Goal: Communication & Community: Connect with others

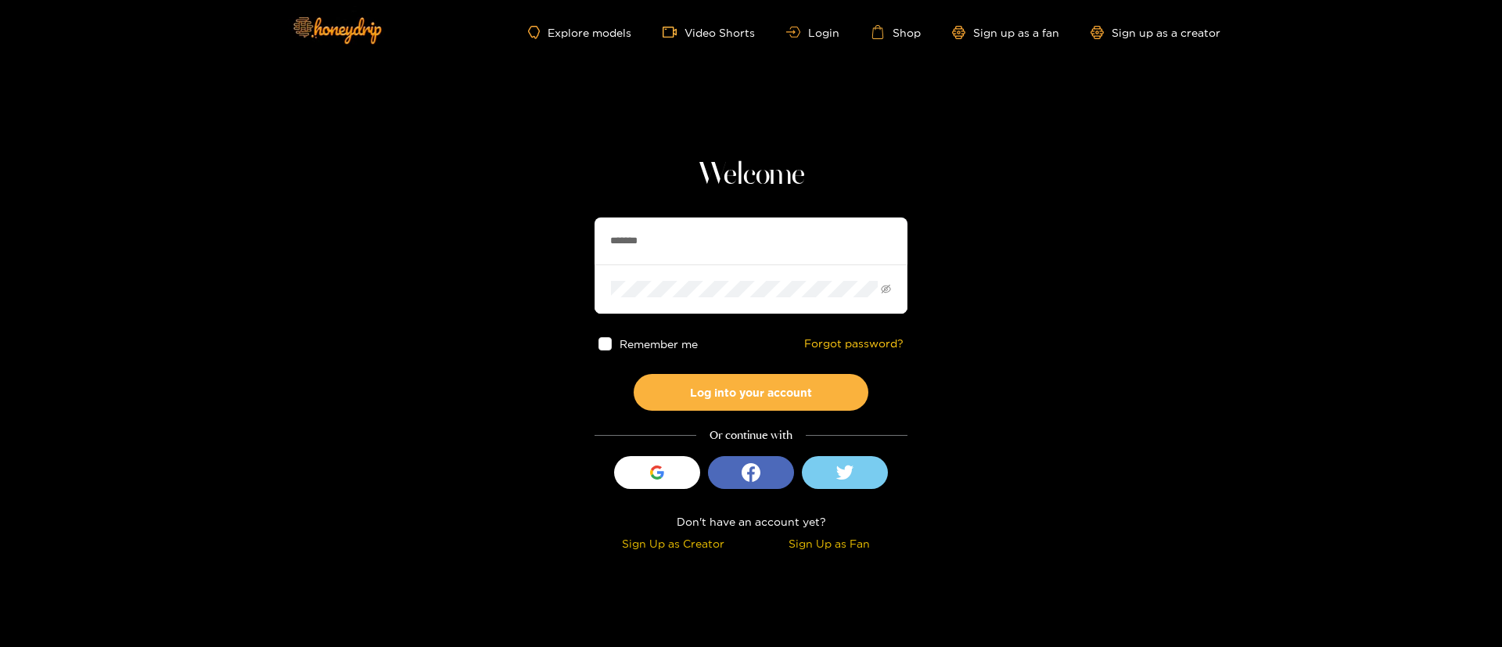
click at [688, 249] on input "*******" at bounding box center [750, 240] width 313 height 47
click at [689, 248] on input "*******" at bounding box center [750, 240] width 313 height 47
click at [697, 245] on input "text" at bounding box center [750, 240] width 313 height 47
click at [697, 246] on input "text" at bounding box center [750, 240] width 313 height 47
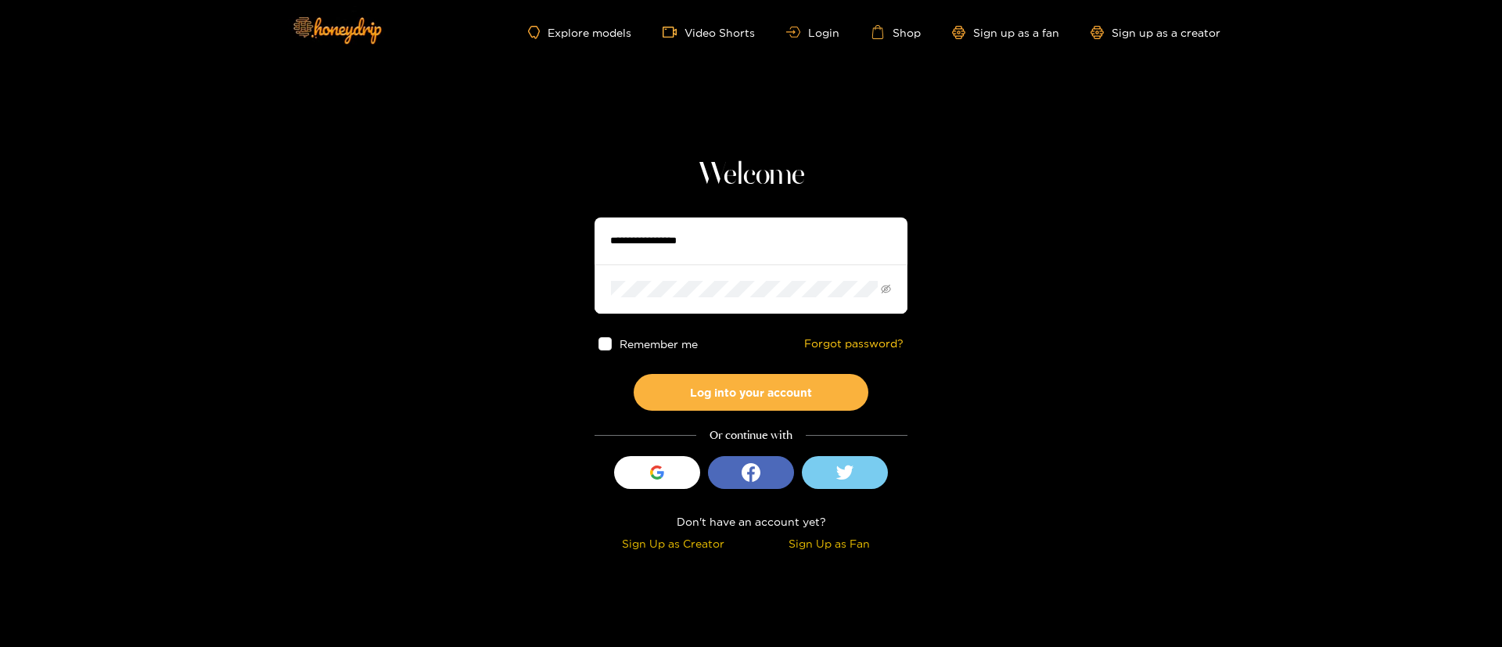
click at [698, 178] on h1 "Welcome" at bounding box center [750, 175] width 313 height 38
click at [694, 106] on section "Welcome Remember me Forgot password? Log into your account Or continue with Sig…" at bounding box center [751, 278] width 1502 height 556
click at [749, 182] on h1 "Welcome" at bounding box center [750, 175] width 313 height 38
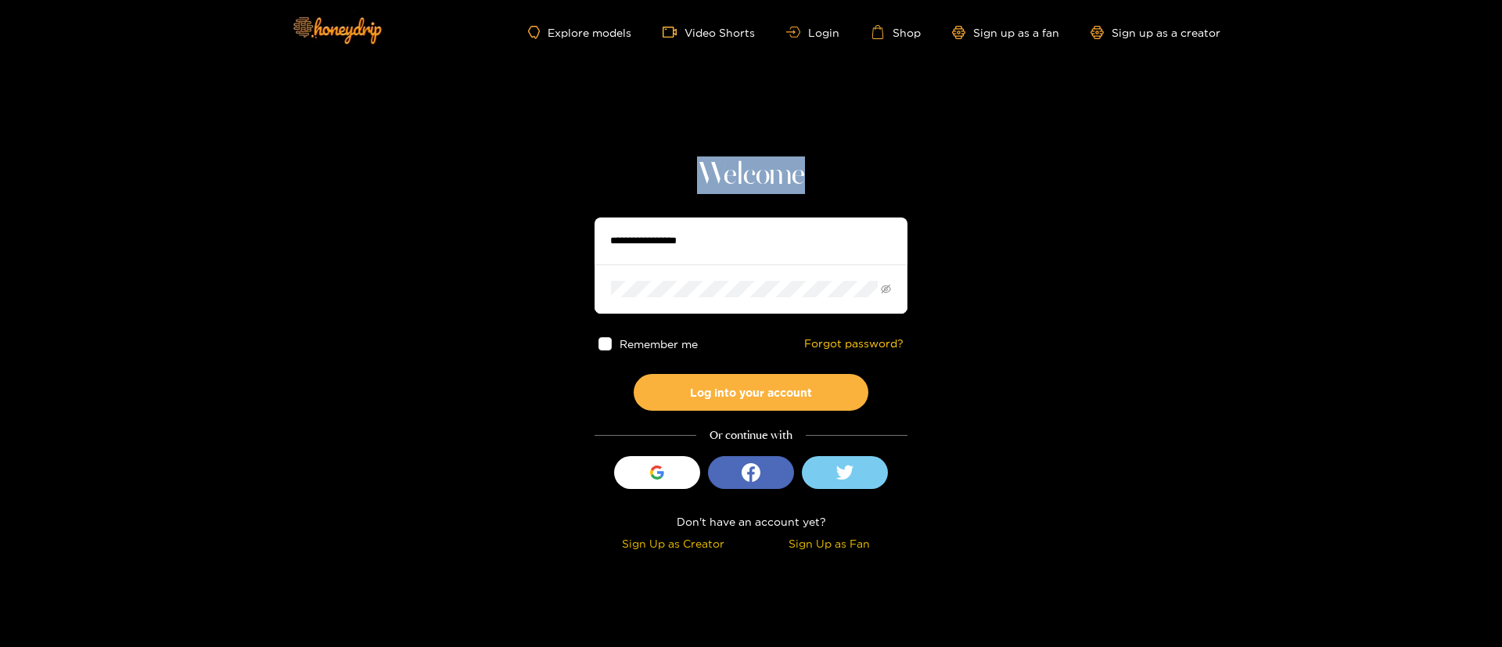
click at [749, 182] on h1 "Welcome" at bounding box center [750, 175] width 313 height 38
click at [796, 253] on input "text" at bounding box center [750, 240] width 313 height 47
click at [775, 171] on h1 "Welcome" at bounding box center [750, 175] width 313 height 38
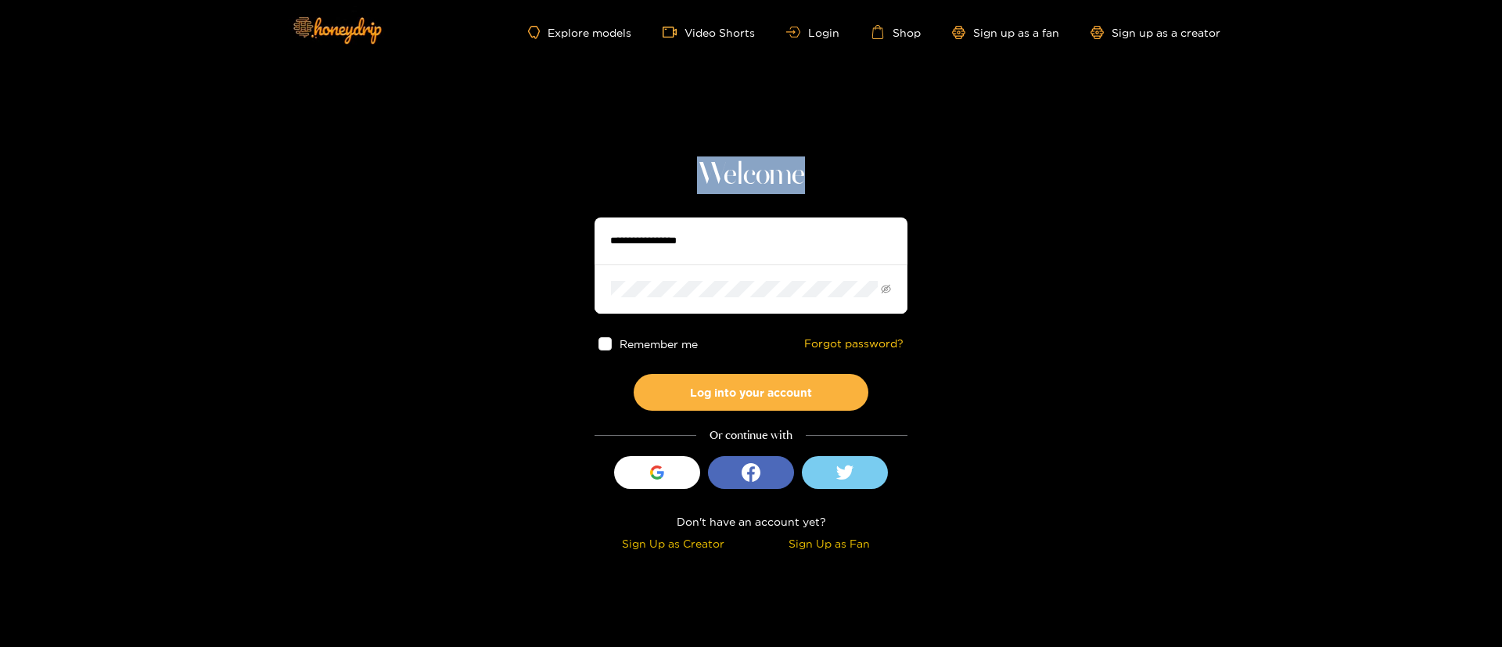
click at [774, 174] on h1 "Welcome" at bounding box center [750, 175] width 313 height 38
click at [711, 263] on input "text" at bounding box center [750, 240] width 313 height 47
drag, startPoint x: 711, startPoint y: 263, endPoint x: 713, endPoint y: 252, distance: 11.1
click at [711, 263] on input "text" at bounding box center [750, 240] width 313 height 47
click at [979, 217] on section "Welcome Remember me Forgot password? Log into your account Or continue with Sig…" at bounding box center [751, 278] width 1502 height 556
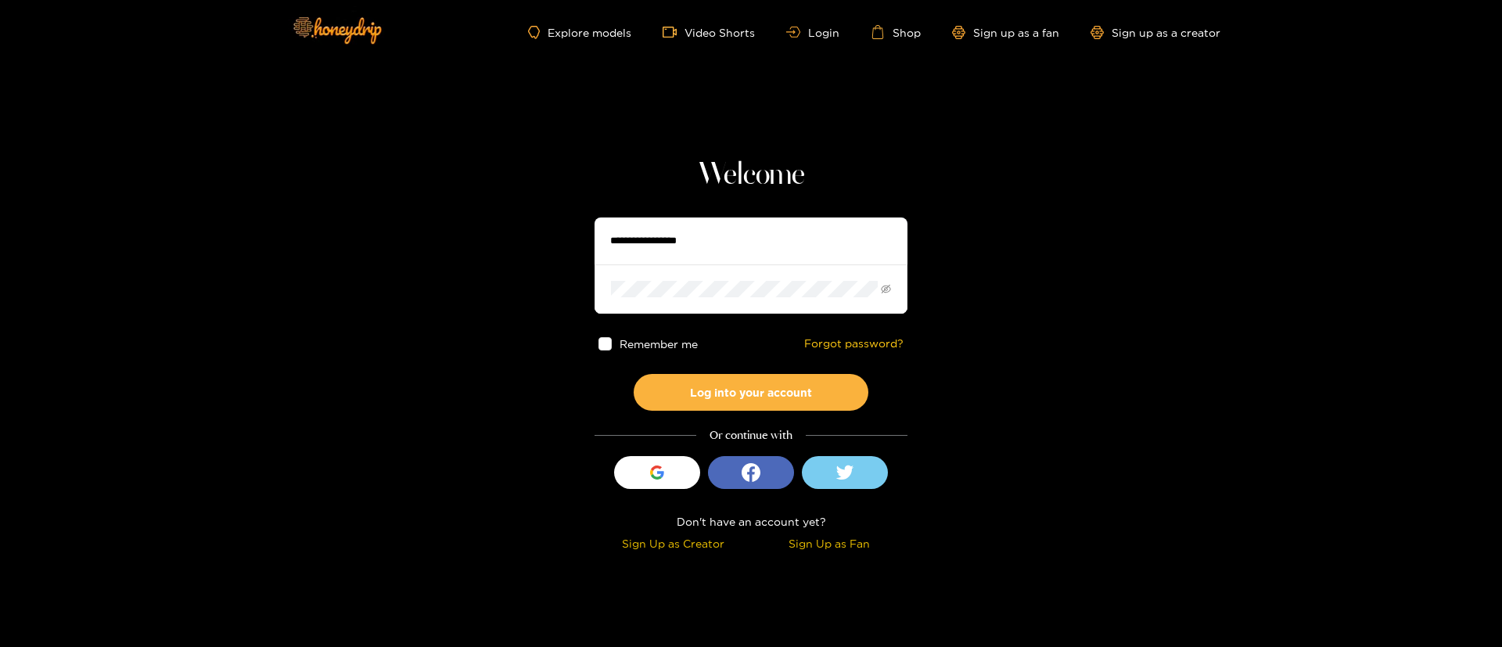
click at [646, 253] on input "text" at bounding box center [750, 240] width 313 height 47
click at [646, 254] on input "text" at bounding box center [750, 240] width 313 height 47
type input "******"
click at [754, 387] on button "Log into your account" at bounding box center [751, 392] width 235 height 37
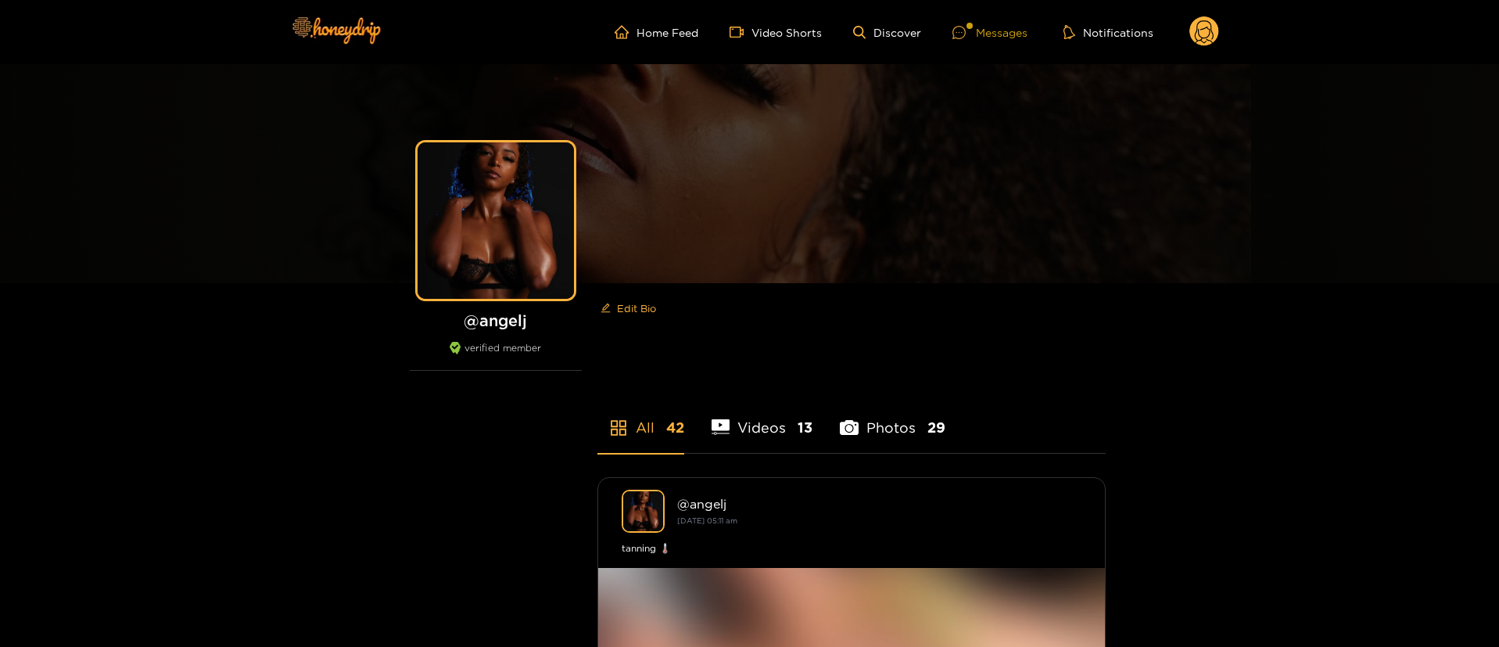
click at [1018, 38] on div "Messages" at bounding box center [990, 32] width 75 height 18
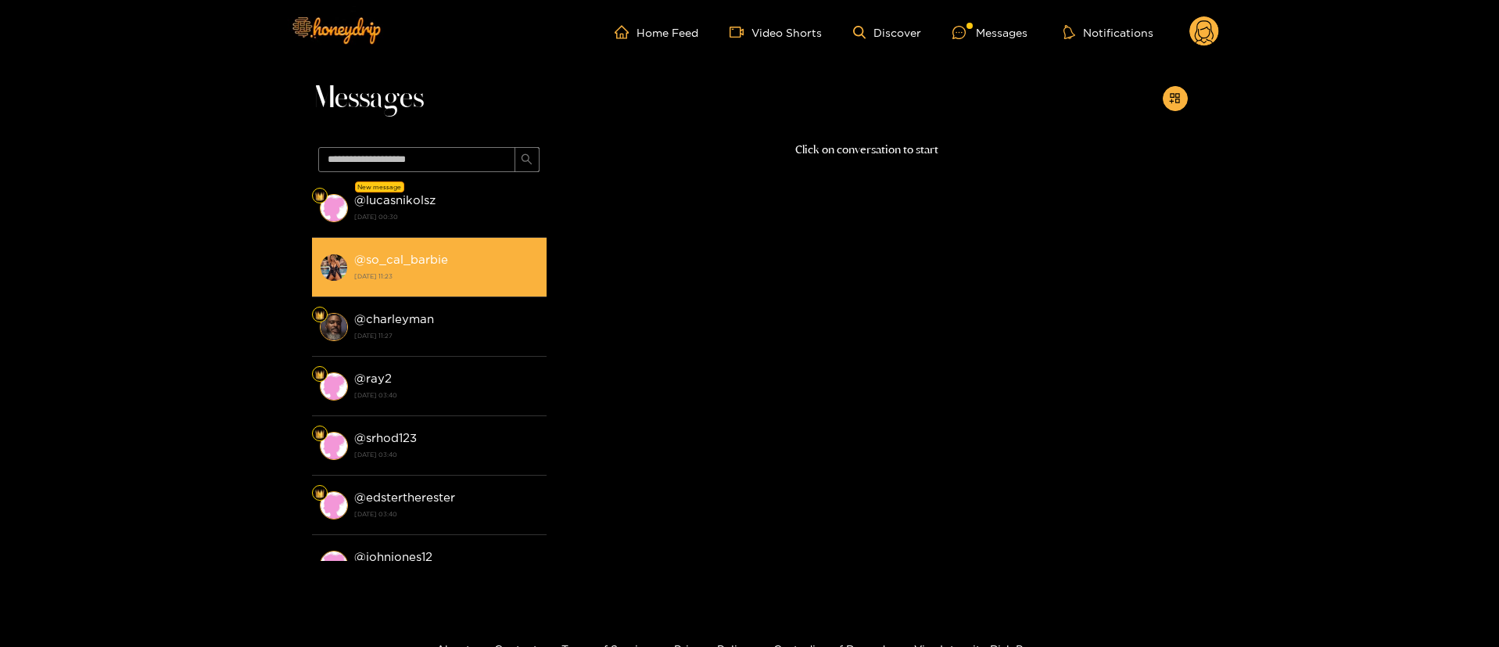
click at [401, 238] on li "@ so_cal_barbie [DATE] 11:23" at bounding box center [429, 267] width 235 height 59
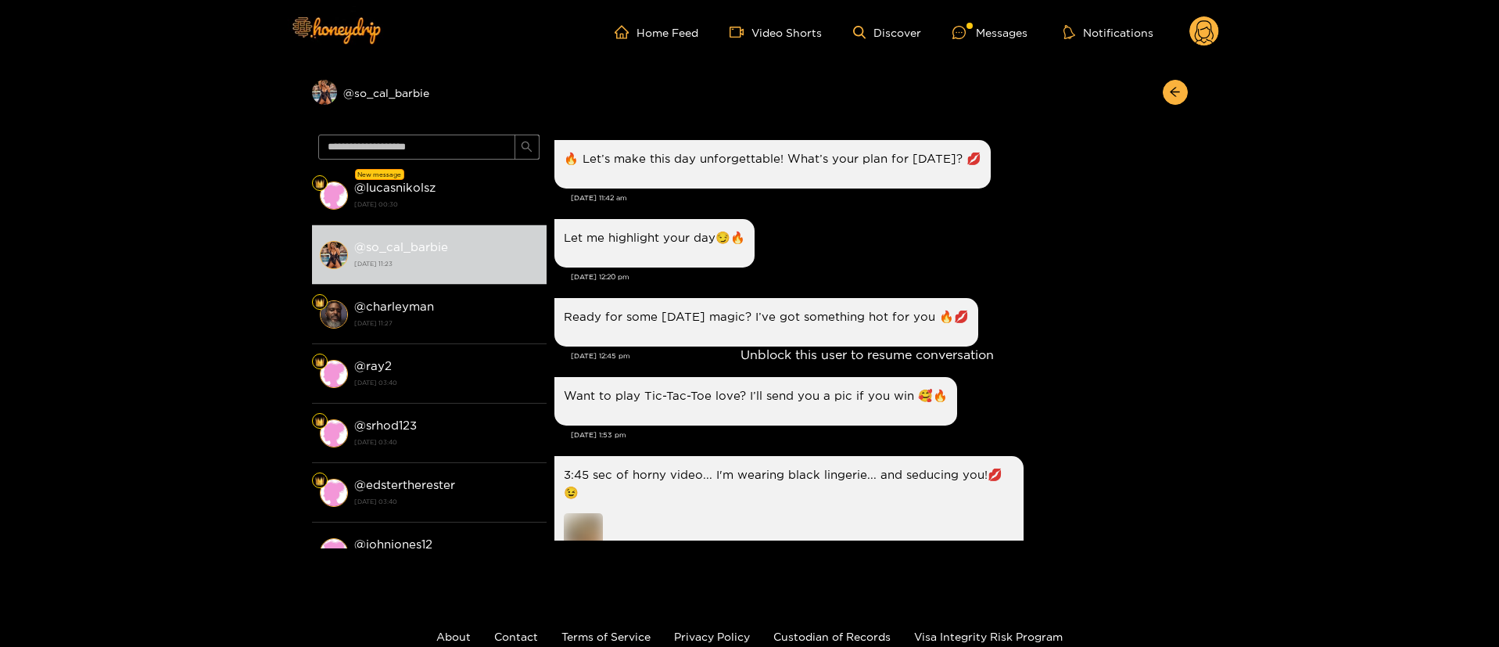
scroll to position [2454, 0]
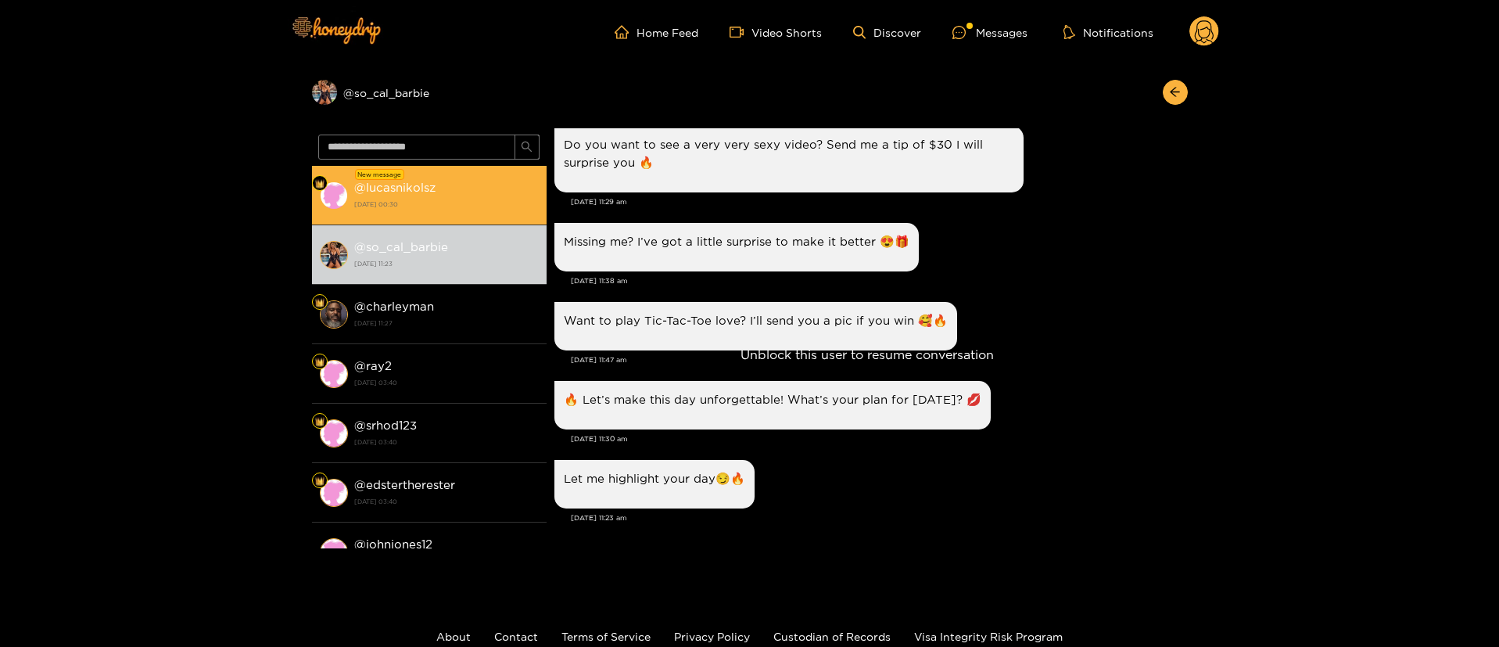
click at [427, 196] on div "@ lucasnikolsz [DATE] 00:30" at bounding box center [446, 195] width 185 height 35
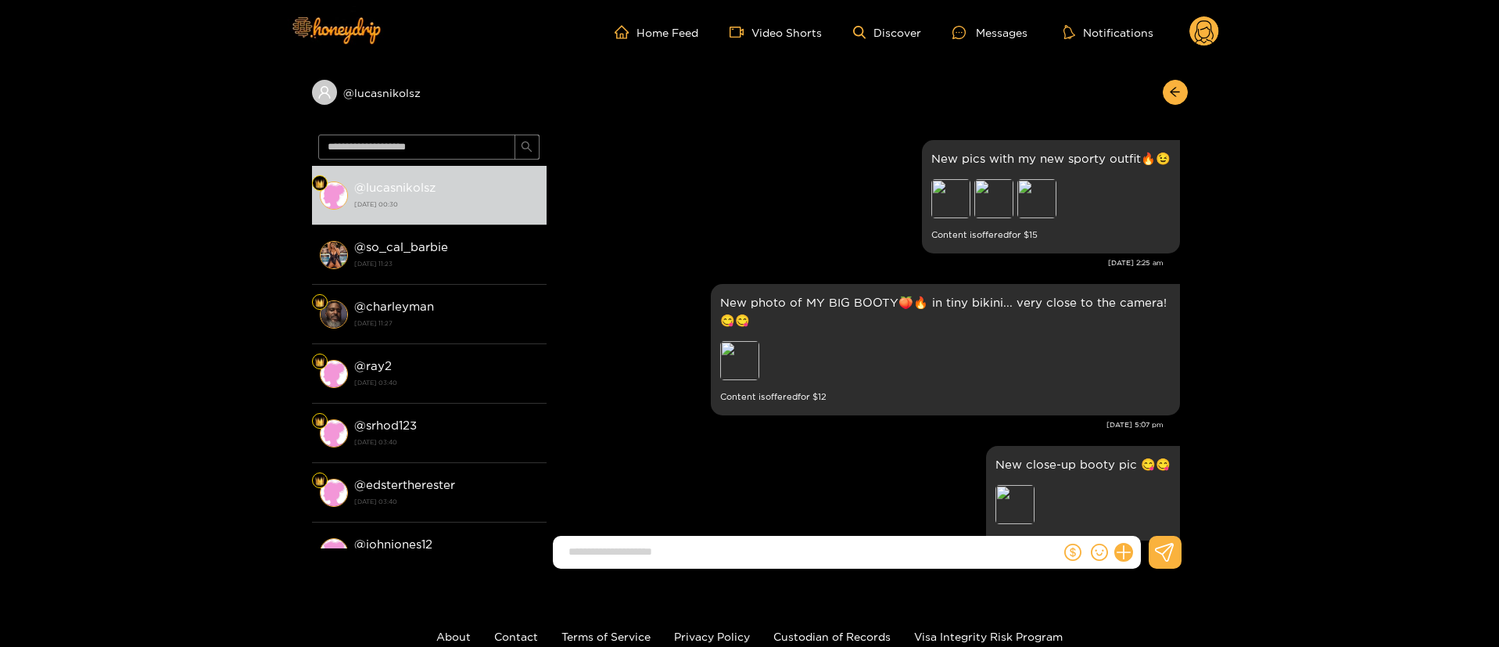
scroll to position [1862, 0]
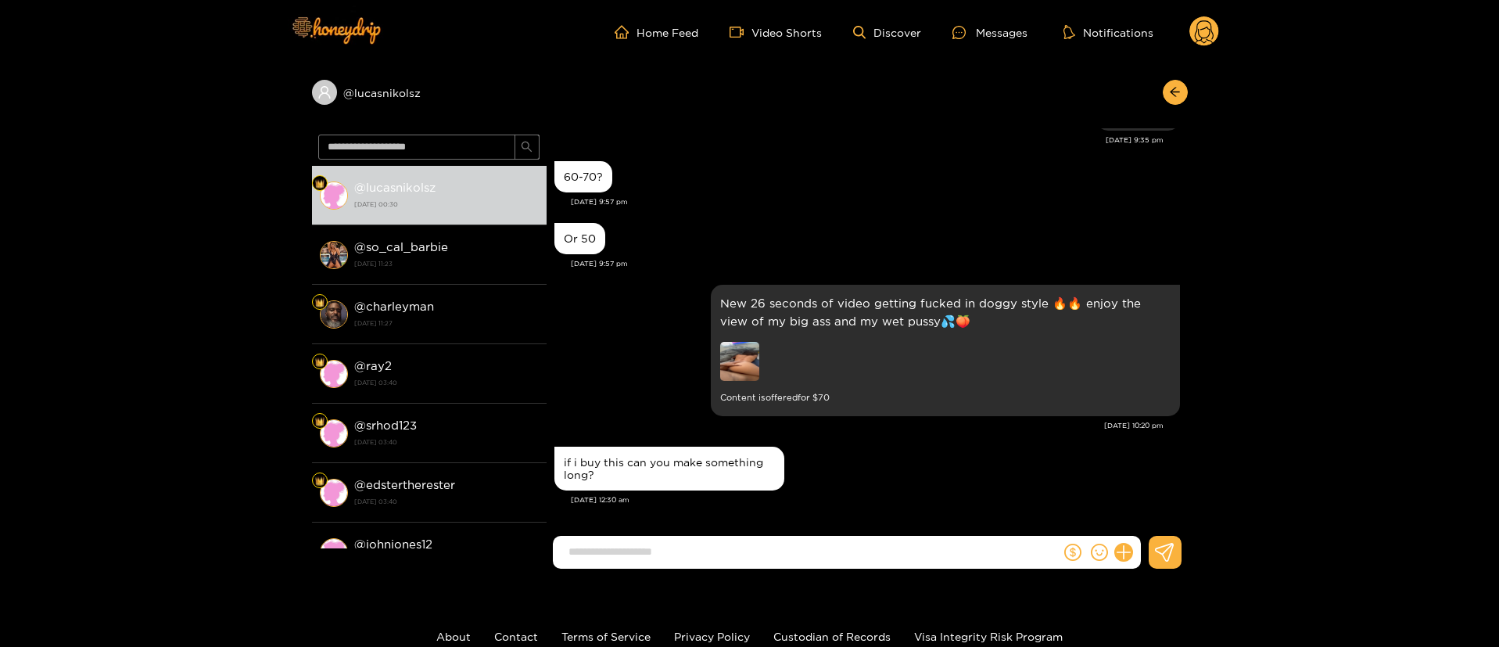
click at [662, 430] on div "[DATE] 10:20 pm" at bounding box center [859, 425] width 609 height 11
click at [863, 464] on div "if i buy this can you make something long?" at bounding box center [868, 469] width 626 height 52
click at [882, 490] on div "if i buy this can you make something long?" at bounding box center [868, 469] width 626 height 52
click at [986, 556] on input at bounding box center [811, 552] width 500 height 26
click at [745, 554] on input at bounding box center [811, 552] width 500 height 26
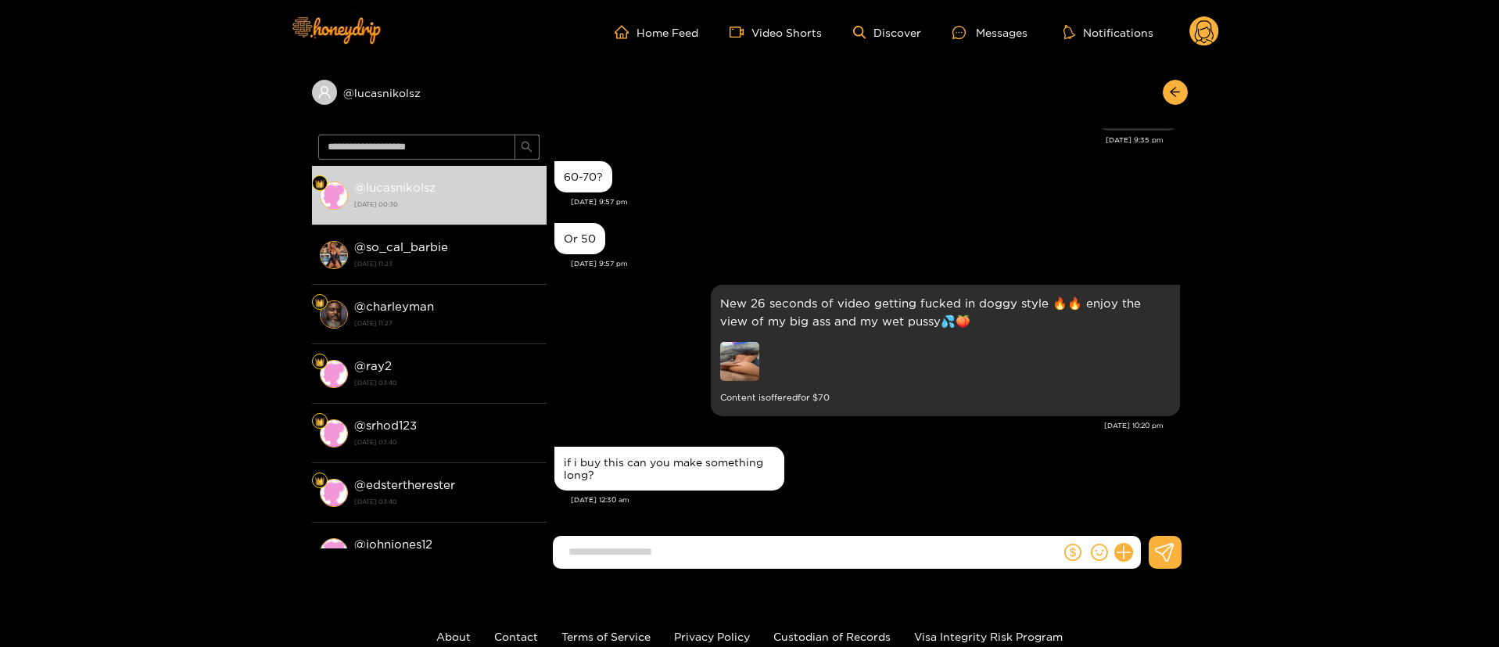
paste input "**********"
click at [728, 551] on input "**********" at bounding box center [811, 552] width 500 height 26
click at [637, 560] on input "**********" at bounding box center [811, 552] width 500 height 26
click at [961, 549] on input "**********" at bounding box center [811, 552] width 500 height 26
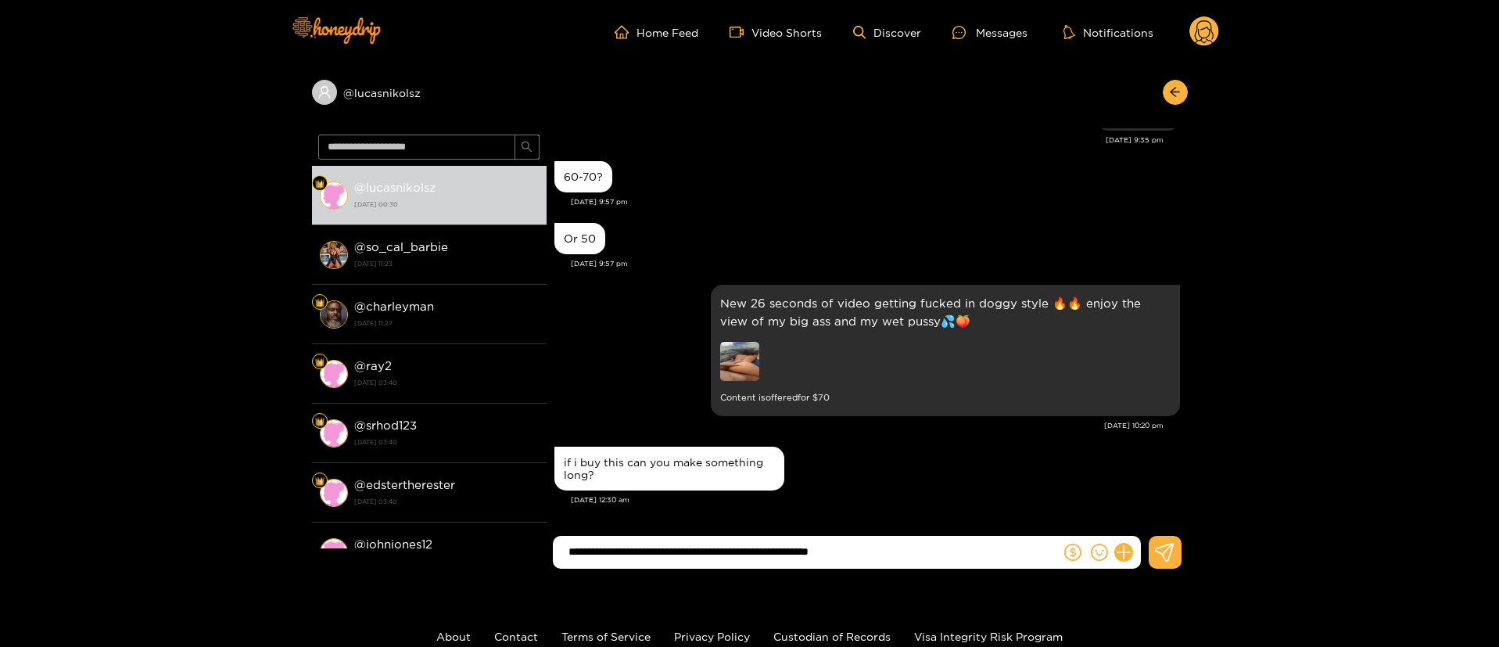
type input "**********"
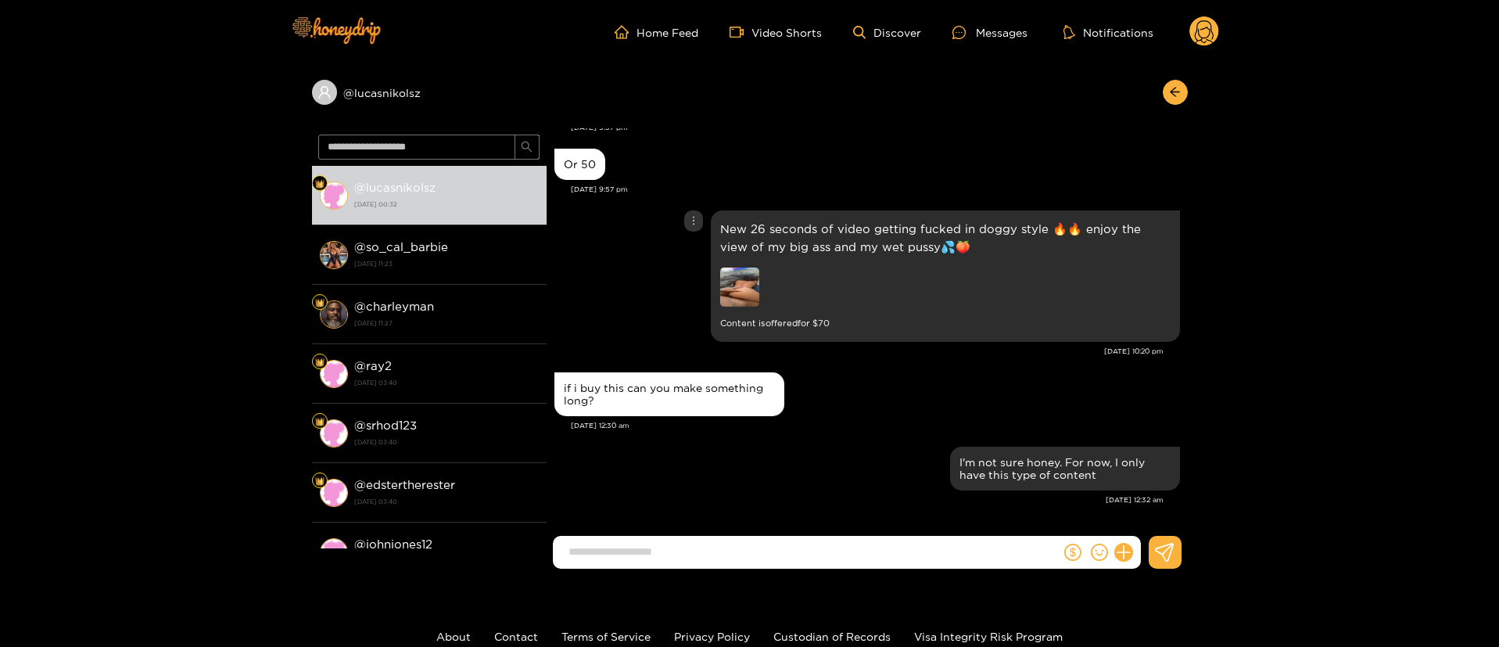
click at [618, 312] on div "New 26 seconds of video getting fucked in doggy style 🔥🔥 enjoy the view of my b…" at bounding box center [868, 275] width 626 height 139
drag, startPoint x: 781, startPoint y: 181, endPoint x: 777, endPoint y: 169, distance: 12.1
click at [777, 169] on div "Or 50 [DATE] 9:57 pm" at bounding box center [868, 176] width 626 height 62
click at [794, 164] on div "Or 50" at bounding box center [868, 164] width 626 height 39
drag, startPoint x: 1488, startPoint y: 207, endPoint x: 1501, endPoint y: 281, distance: 74.7
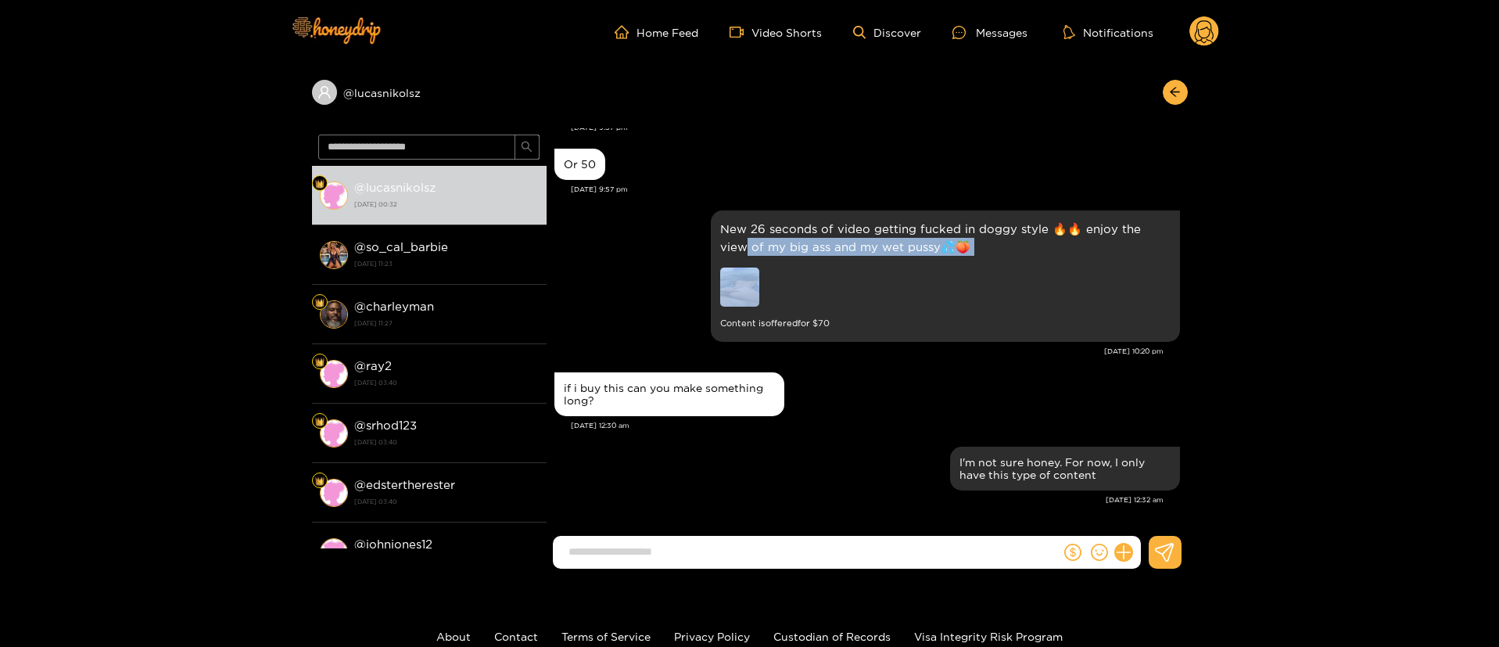
click at [1499, 303] on html "Home Feed Video Shorts Discover Messages Notifications 0 @ lucasnikolsz @ lucas…" at bounding box center [749, 323] width 1499 height 647
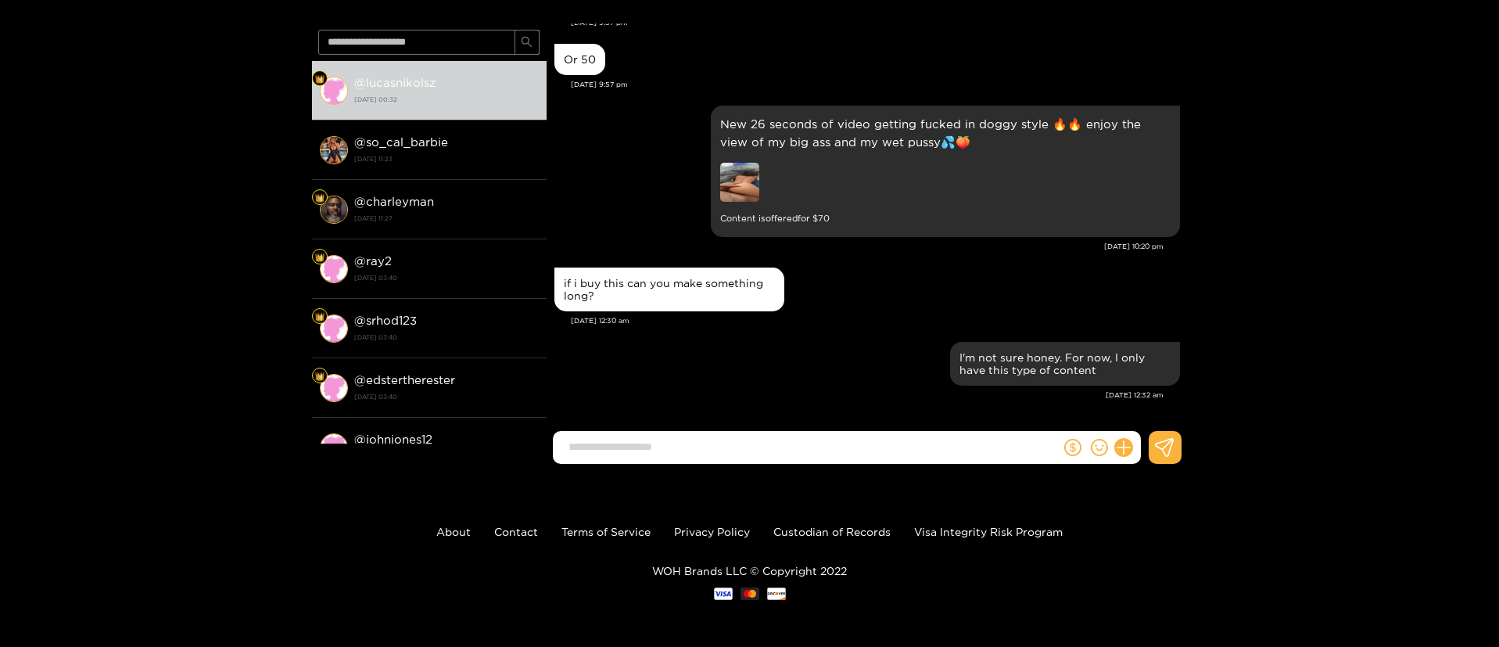
click at [1391, 413] on div "@ lucasnikolsz @ lucasnikolsz [DATE] 00:32 @ so_cal_barbie [DATE] 11:23 @ charl…" at bounding box center [749, 217] width 1499 height 517
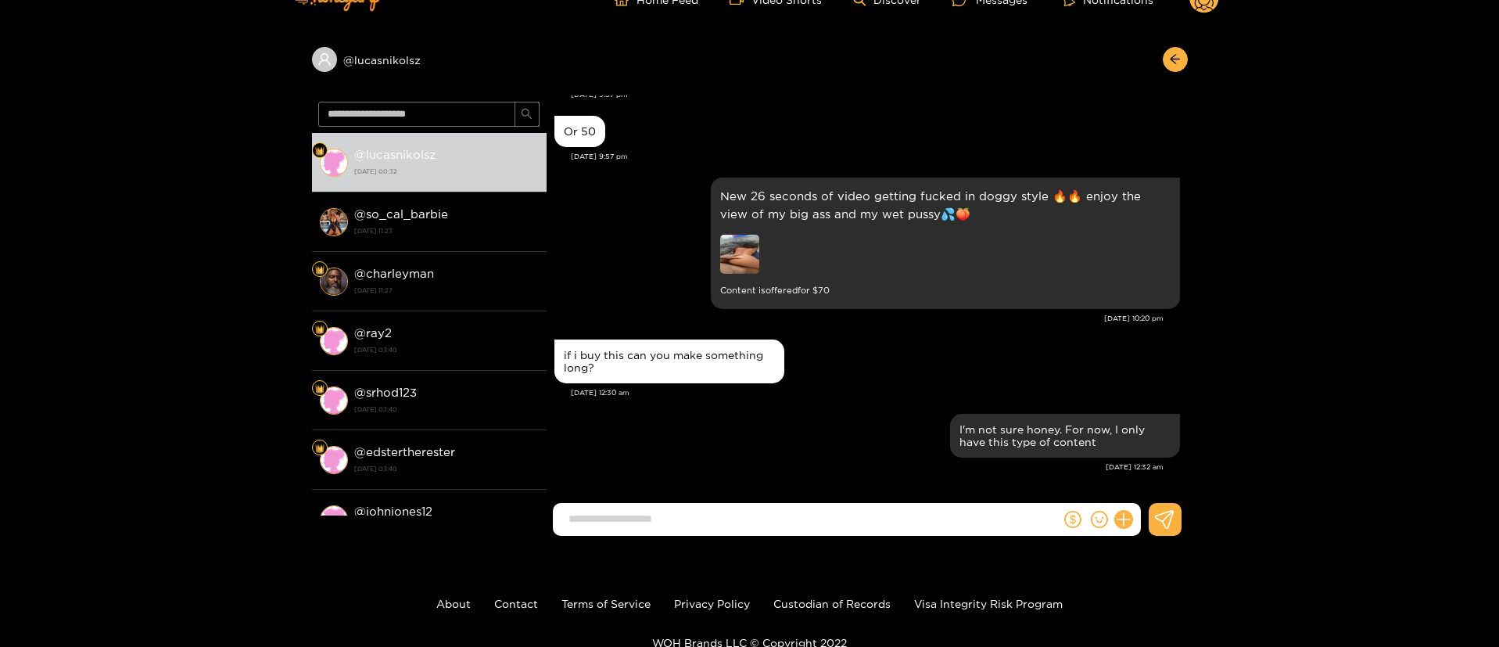
scroll to position [0, 0]
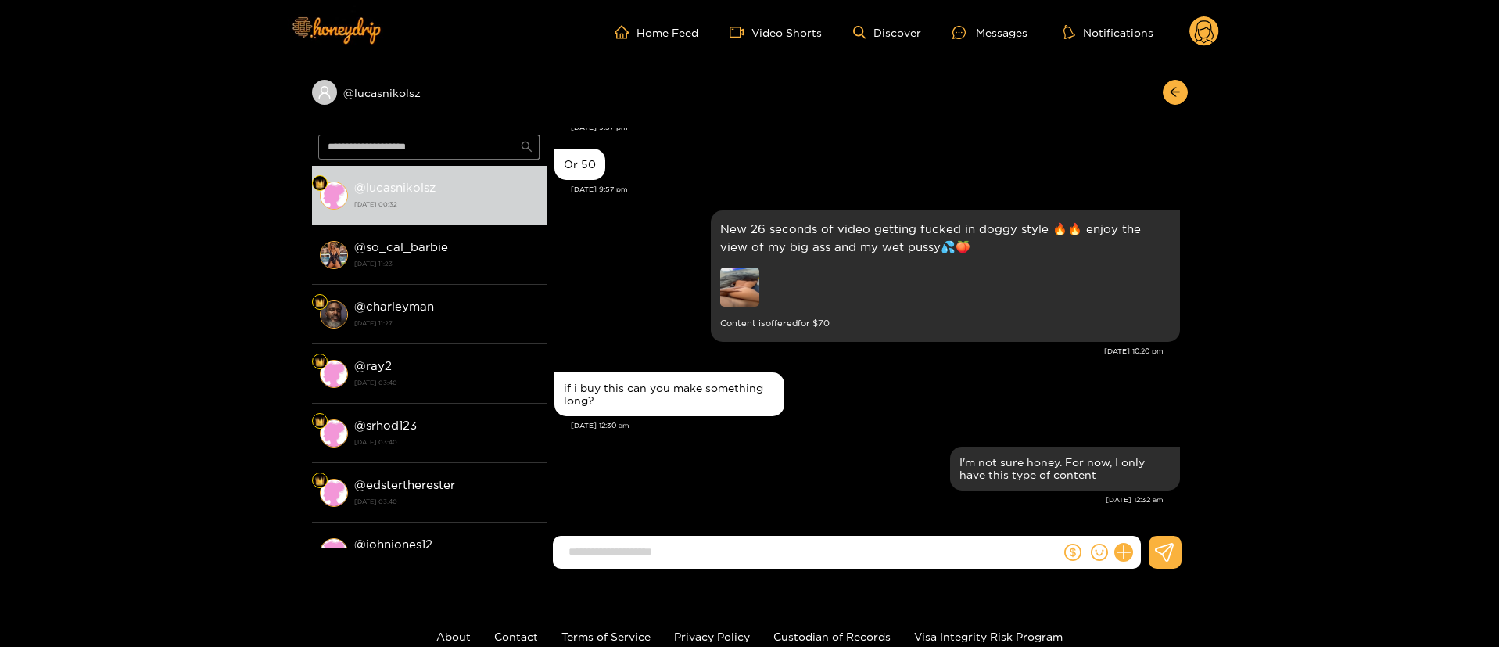
click at [957, 198] on div "Or 50 [DATE] 9:57 pm" at bounding box center [868, 176] width 626 height 62
click at [1182, 77] on div "@ lucasnikolsz" at bounding box center [750, 96] width 876 height 64
click at [1182, 86] on button "button" at bounding box center [1175, 92] width 25 height 25
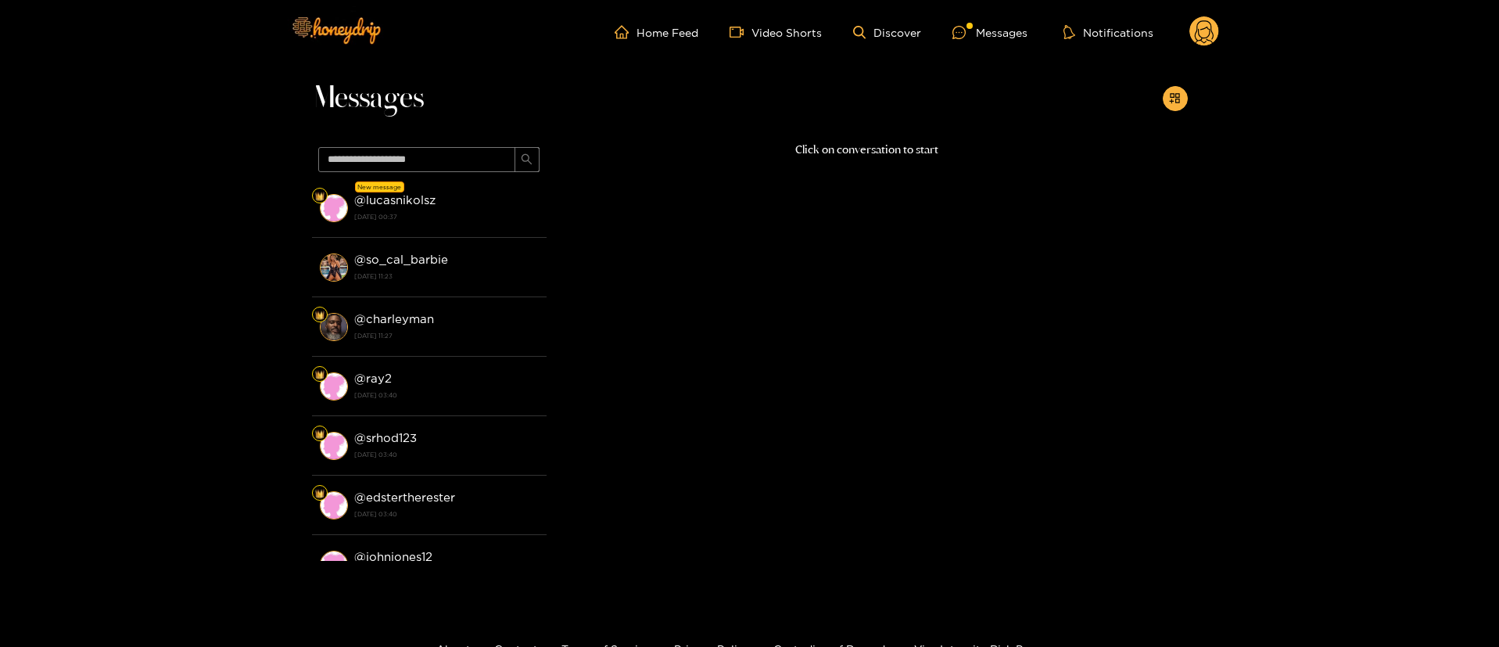
click at [844, 144] on p "Click on conversation to start" at bounding box center [867, 150] width 641 height 18
click at [844, 145] on p "Click on conversation to start" at bounding box center [867, 150] width 641 height 18
click at [794, 77] on div "Messages" at bounding box center [750, 102] width 876 height 77
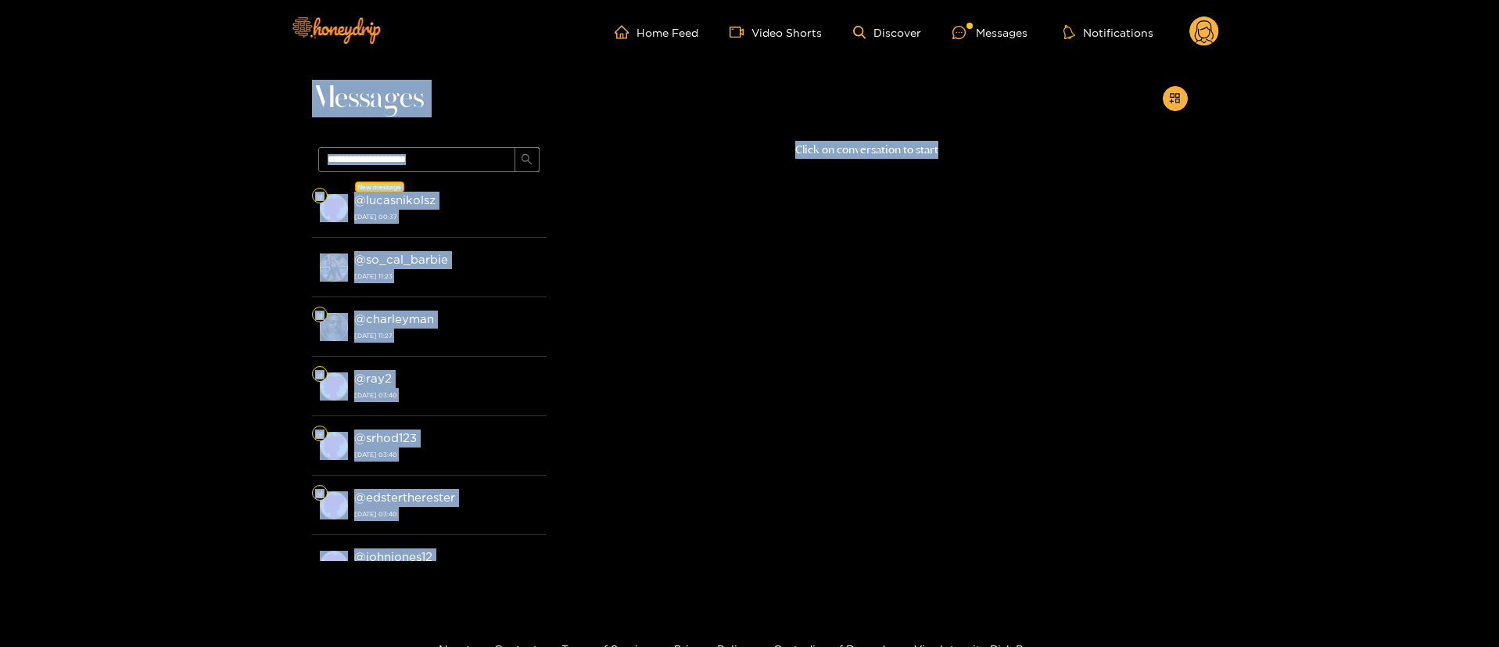
drag, startPoint x: 616, startPoint y: 83, endPoint x: 968, endPoint y: 156, distance: 360.3
click at [968, 160] on div "Messages New message @ lucasnikolsz [DATE] 00:37 @ so_cal_barbie [DATE] 11:23 @…" at bounding box center [750, 329] width 876 height 530
click at [968, 156] on p "Click on conversation to start" at bounding box center [867, 150] width 641 height 18
drag, startPoint x: 942, startPoint y: 146, endPoint x: 277, endPoint y: 76, distance: 668.5
click at [277, 76] on div "Messages New message @ lucasnikolsz [DATE] 00:37 @ so_cal_barbie [DATE] 11:23 @…" at bounding box center [749, 329] width 1499 height 530
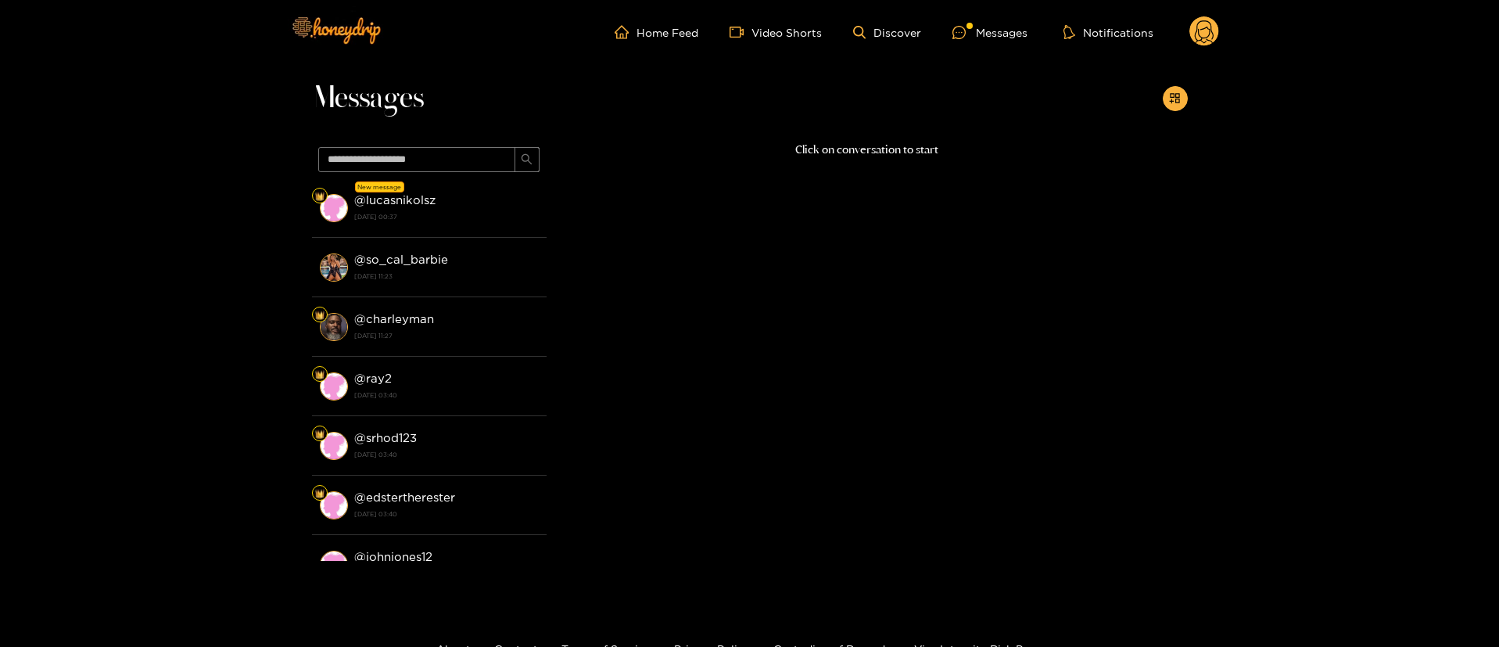
click at [275, 64] on div "Messages New message @ lucasnikolsz [DATE] 00:37 @ so_cal_barbie [DATE] 11:23 @…" at bounding box center [749, 329] width 1499 height 530
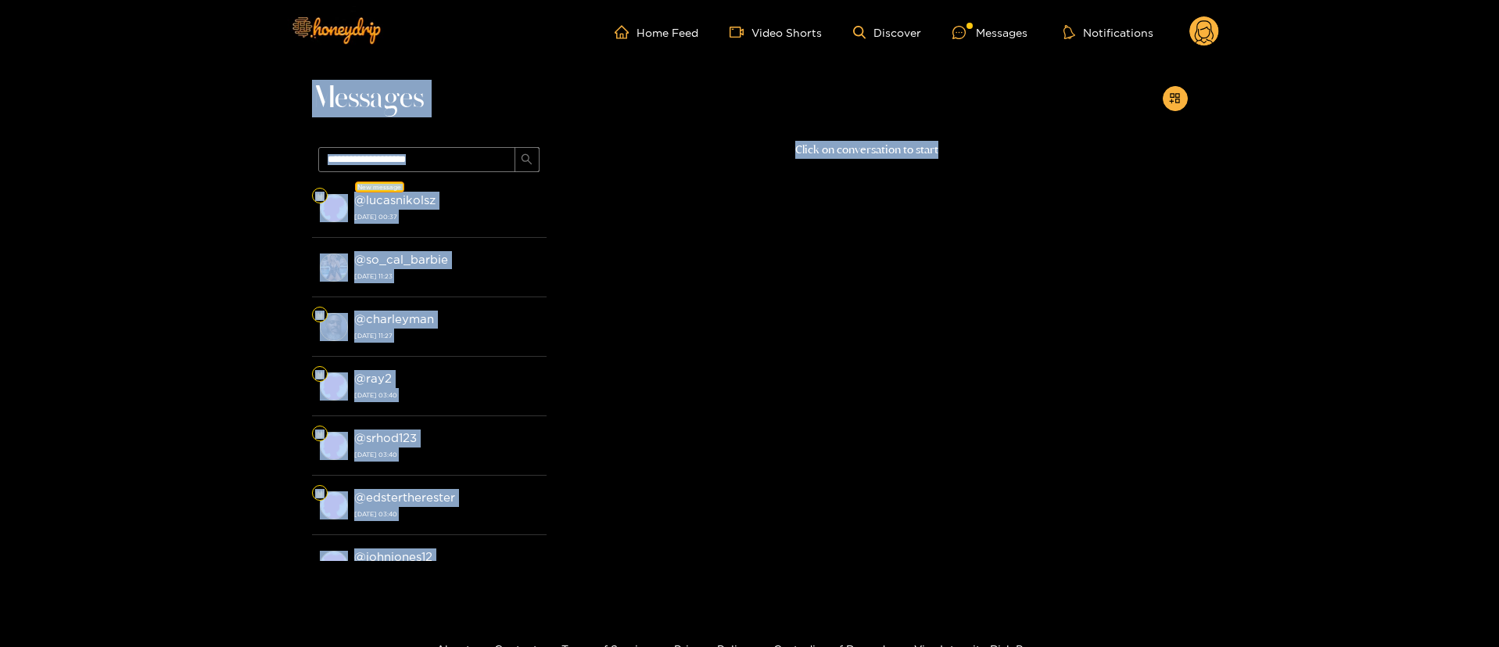
drag, startPoint x: 322, startPoint y: 94, endPoint x: 977, endPoint y: 157, distance: 657.7
click at [977, 157] on div "Messages New message @ lucasnikolsz [DATE] 00:37 @ so_cal_barbie [DATE] 11:23 @…" at bounding box center [750, 329] width 876 height 530
click at [887, 165] on div "Click on conversation to start" at bounding box center [867, 347] width 641 height 412
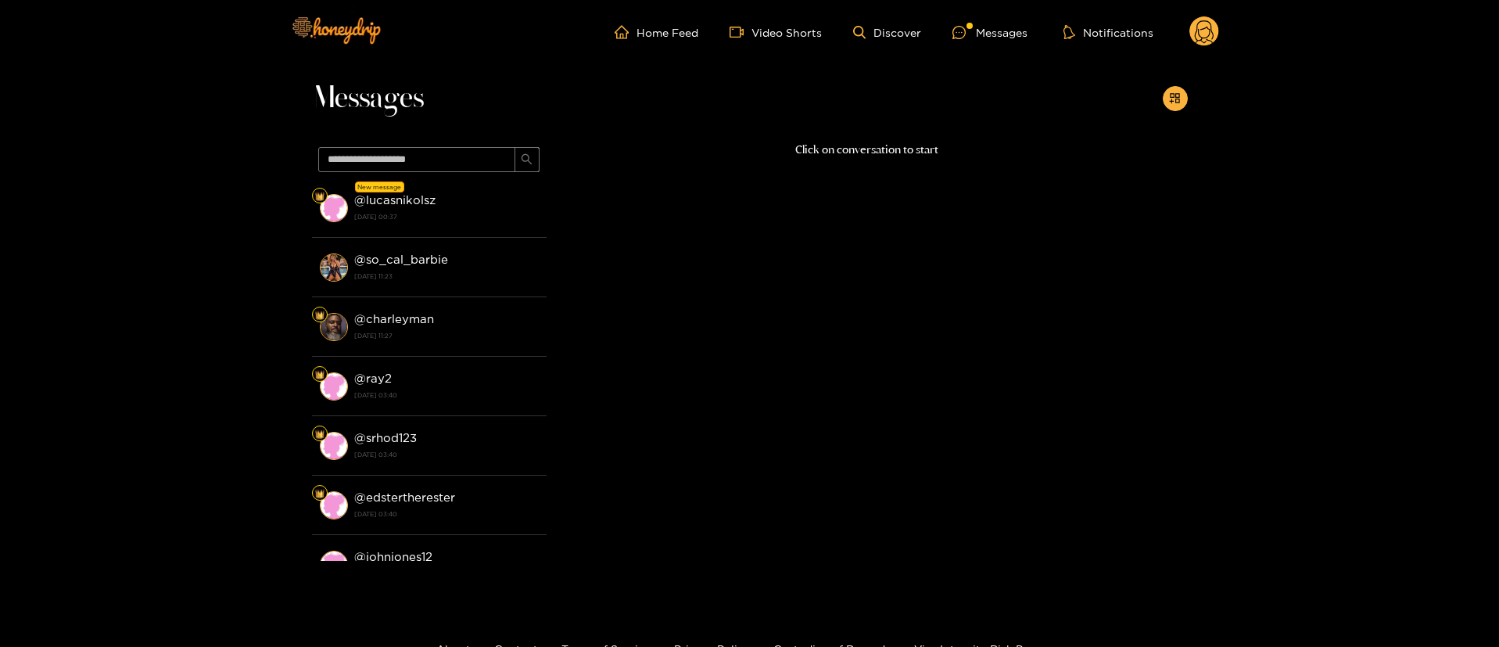
click at [318, 92] on span "Messages" at bounding box center [368, 99] width 112 height 38
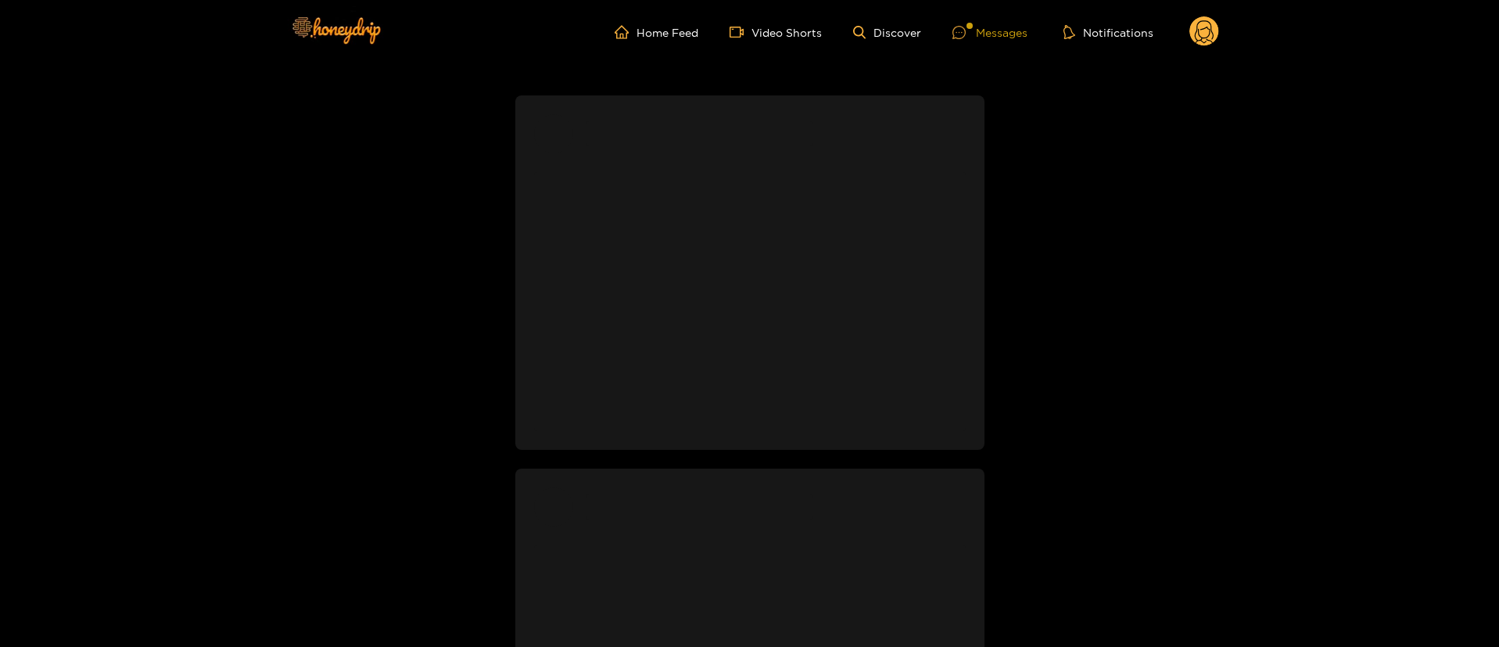
click at [1008, 39] on div "Messages" at bounding box center [990, 32] width 75 height 18
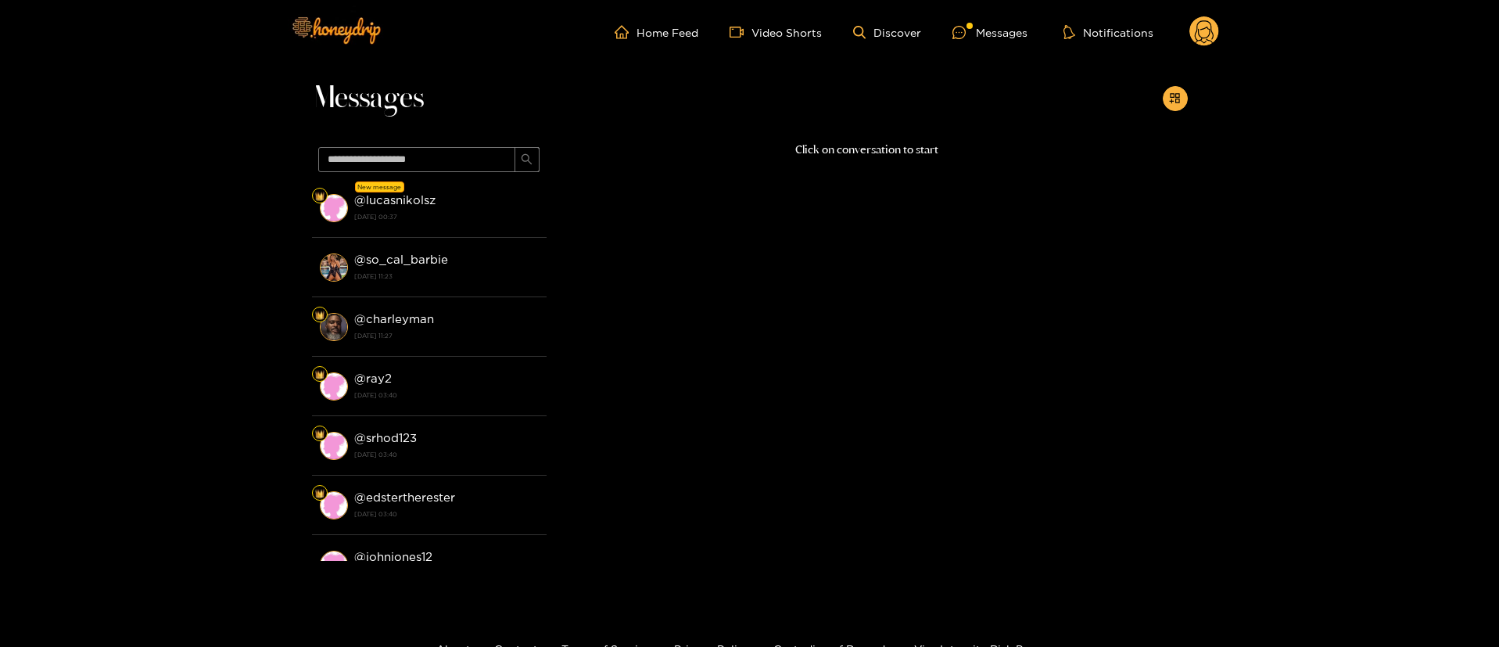
click at [752, 159] on div "Click on conversation to start" at bounding box center [867, 347] width 641 height 412
click at [906, 137] on div "Messages" at bounding box center [750, 102] width 876 height 77
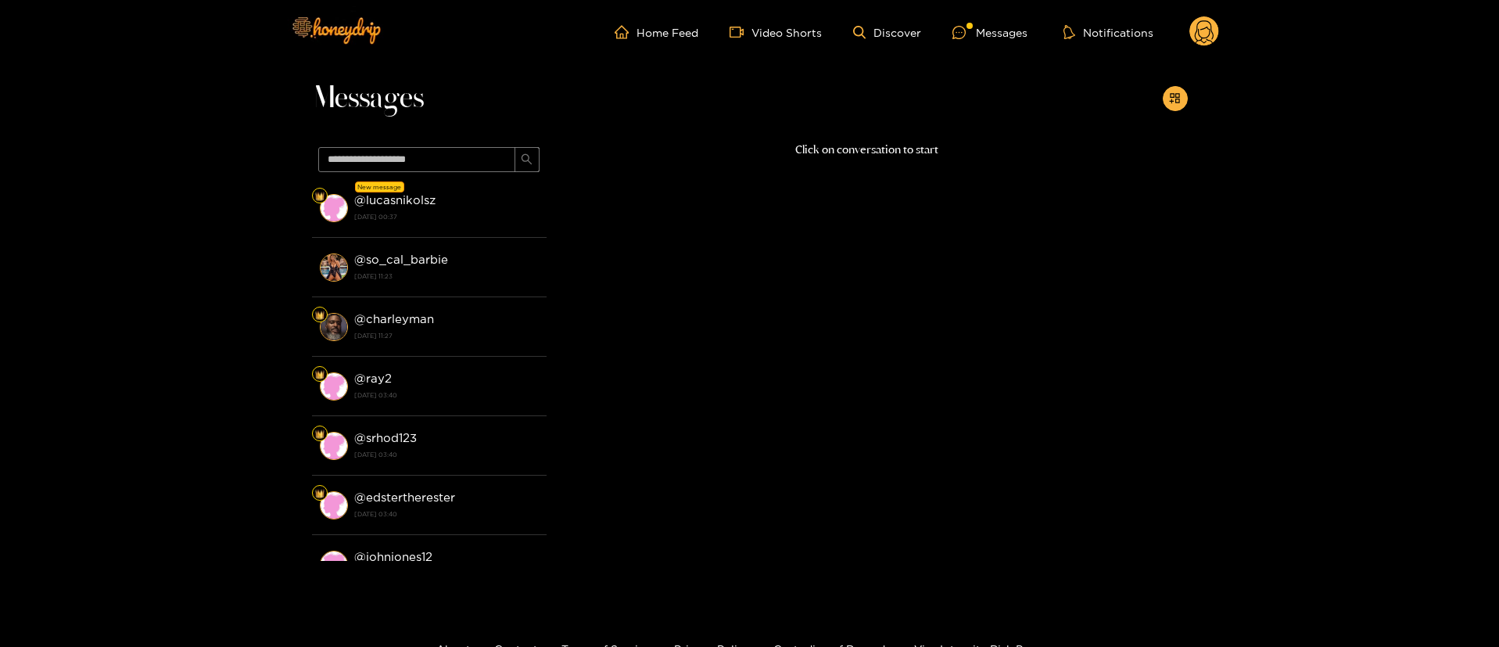
click at [890, 149] on p "Click on conversation to start" at bounding box center [867, 150] width 641 height 18
click at [889, 150] on p "Click on conversation to start" at bounding box center [867, 150] width 641 height 18
click at [781, 297] on div "Click on conversation to start" at bounding box center [867, 347] width 641 height 412
click at [868, 136] on div "Messages" at bounding box center [750, 102] width 876 height 77
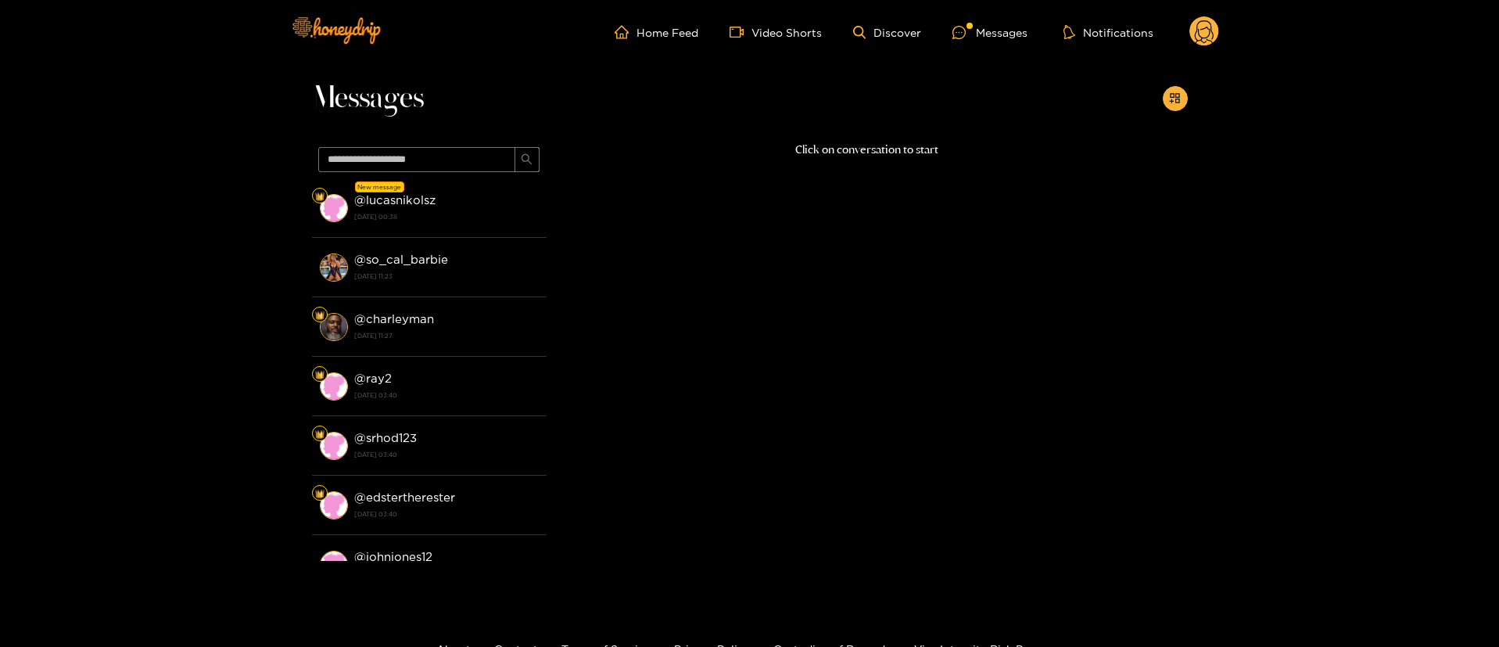
click at [868, 136] on div "Messages" at bounding box center [750, 102] width 876 height 77
click at [868, 141] on p "Click on conversation to start" at bounding box center [867, 150] width 641 height 18
click at [868, 144] on p "Click on conversation to start" at bounding box center [867, 150] width 641 height 18
click at [867, 153] on p "Click on conversation to start" at bounding box center [867, 150] width 641 height 18
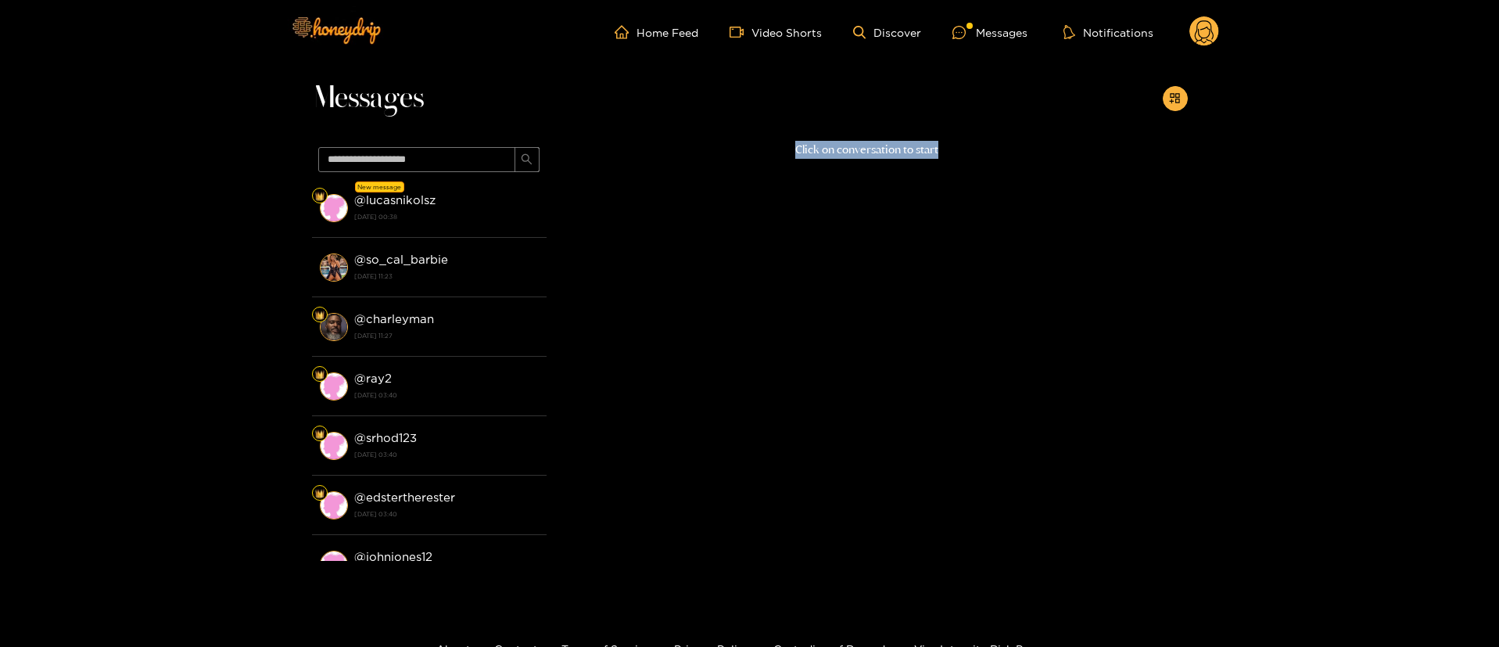
click at [867, 153] on p "Click on conversation to start" at bounding box center [867, 150] width 641 height 18
click at [863, 113] on div "Messages" at bounding box center [750, 102] width 876 height 77
click at [832, 154] on p "Click on conversation to start" at bounding box center [867, 150] width 641 height 18
click at [833, 155] on p "Click on conversation to start" at bounding box center [867, 150] width 641 height 18
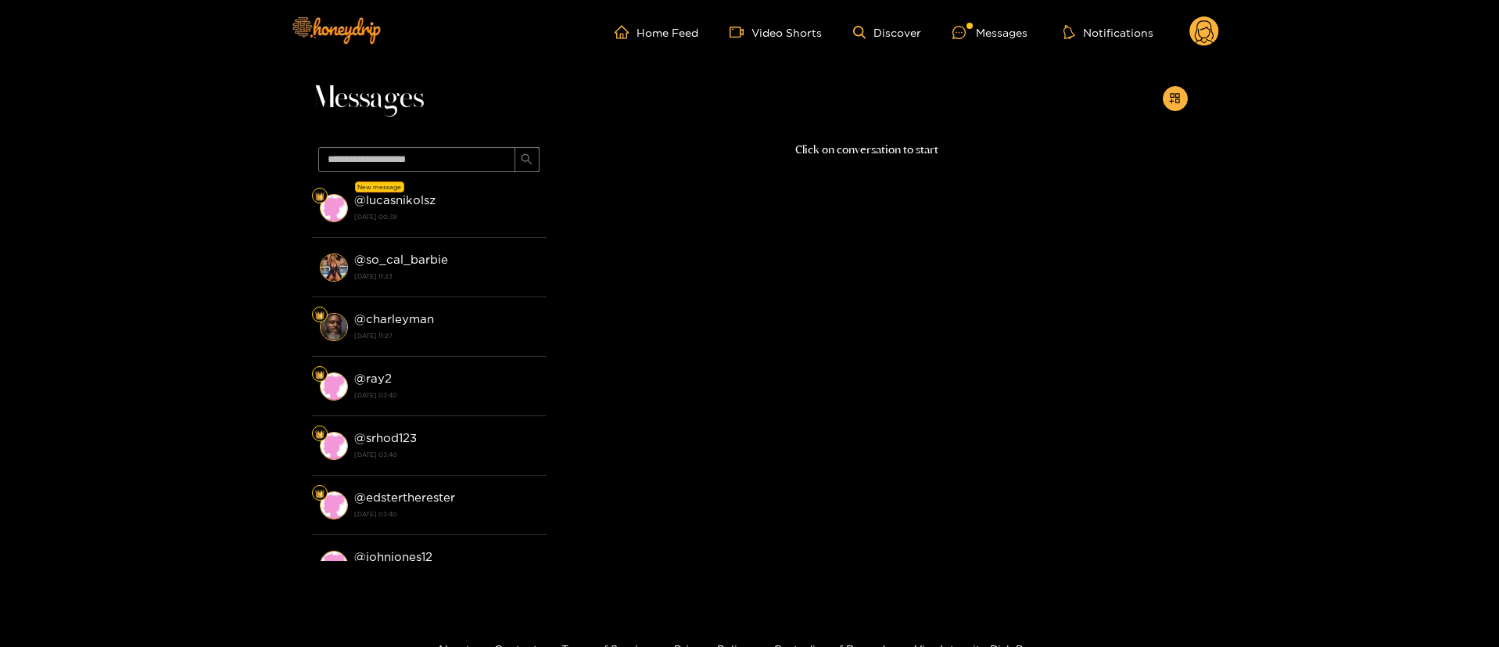
click at [846, 103] on div "Messages" at bounding box center [750, 102] width 876 height 77
click at [834, 152] on p "Click on conversation to start" at bounding box center [867, 150] width 641 height 18
click at [818, 106] on div "Messages" at bounding box center [750, 102] width 876 height 77
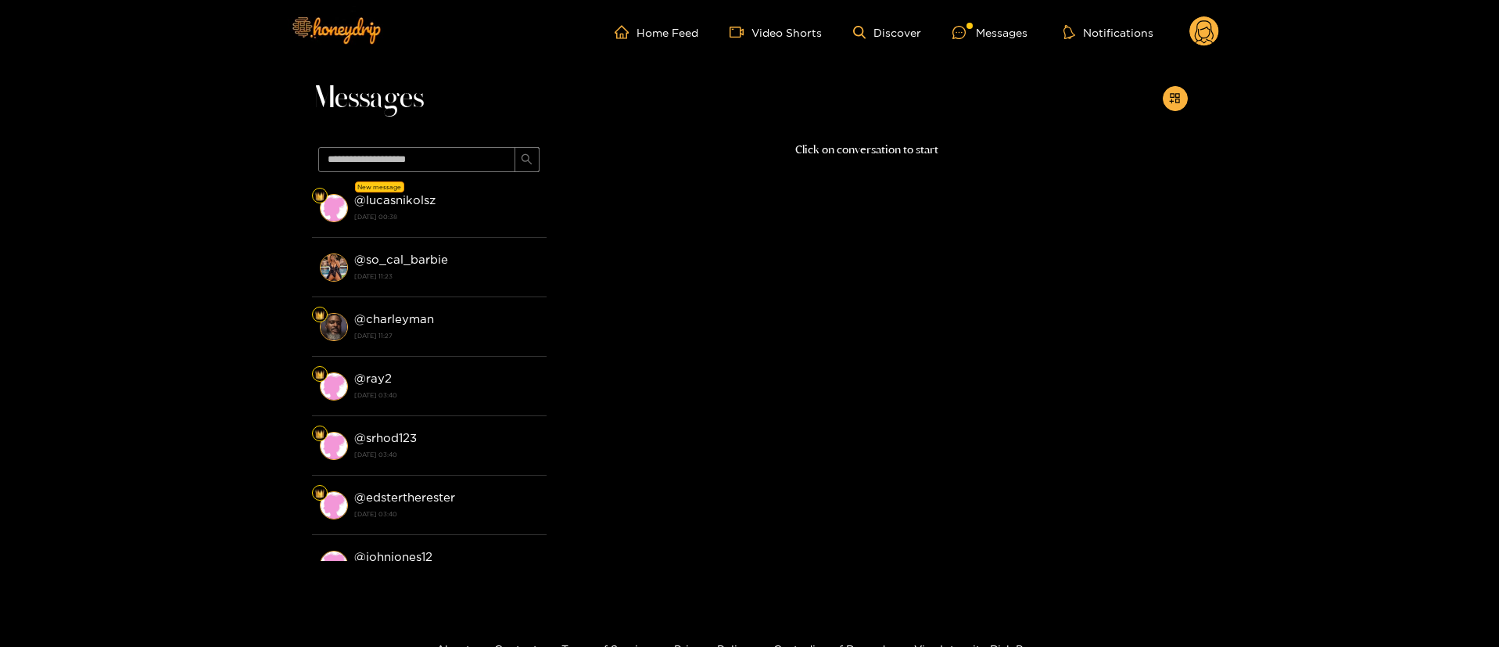
click at [861, 160] on div "Click on conversation to start" at bounding box center [867, 347] width 641 height 412
click at [772, 158] on p "Click on conversation to start" at bounding box center [867, 150] width 641 height 18
click at [907, 151] on p "Click on conversation to start" at bounding box center [867, 150] width 641 height 18
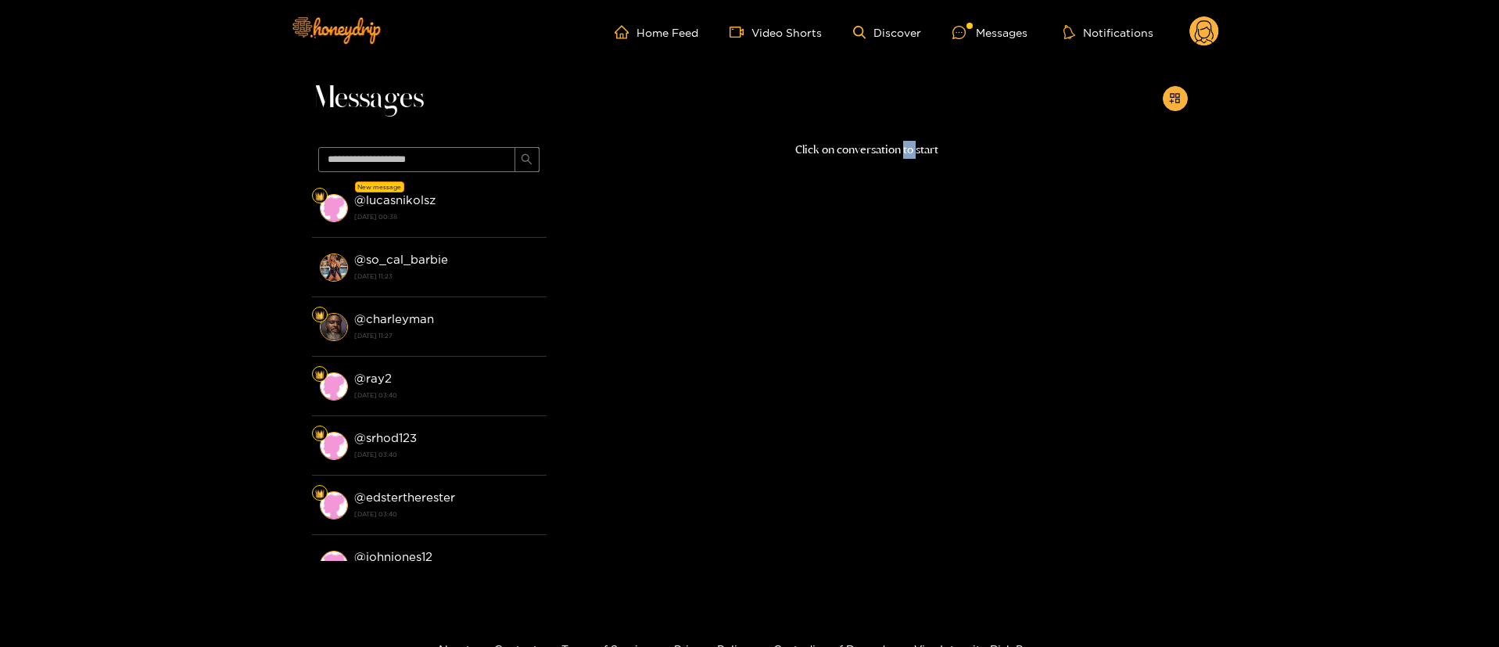
click at [907, 151] on p "Click on conversation to start" at bounding box center [867, 150] width 641 height 18
click at [907, 152] on p "Click on conversation to start" at bounding box center [867, 150] width 641 height 18
click at [917, 160] on div "Click on conversation to start" at bounding box center [867, 347] width 641 height 412
drag, startPoint x: 926, startPoint y: 104, endPoint x: 766, endPoint y: 55, distance: 167.7
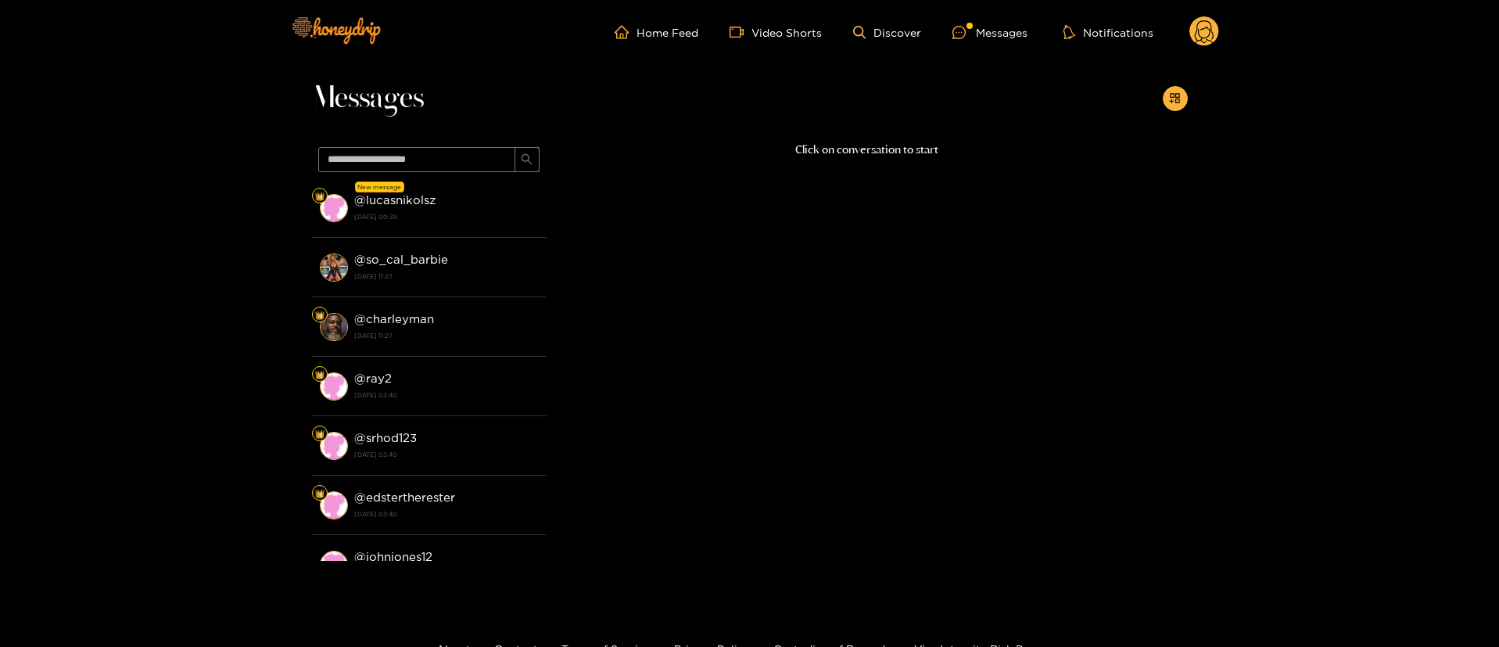
click at [910, 104] on div "Messages" at bounding box center [750, 102] width 876 height 77
click at [902, 401] on div "Click on conversation to start" at bounding box center [867, 347] width 641 height 412
click at [826, 357] on div "Click on conversation to start" at bounding box center [867, 347] width 641 height 412
click at [757, 308] on div "Click on conversation to start" at bounding box center [867, 347] width 641 height 412
click at [1206, 37] on circle at bounding box center [1205, 31] width 30 height 30
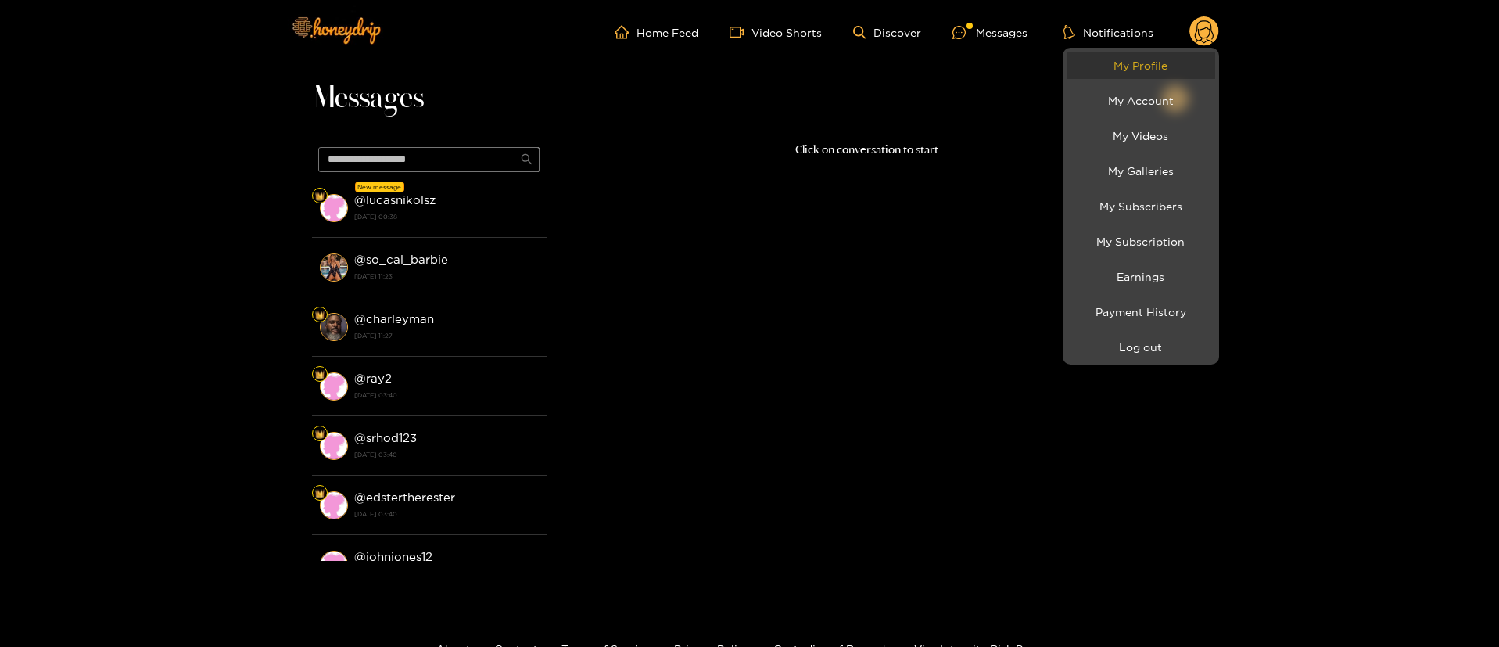
click at [1179, 71] on link "My Profile" at bounding box center [1141, 65] width 149 height 27
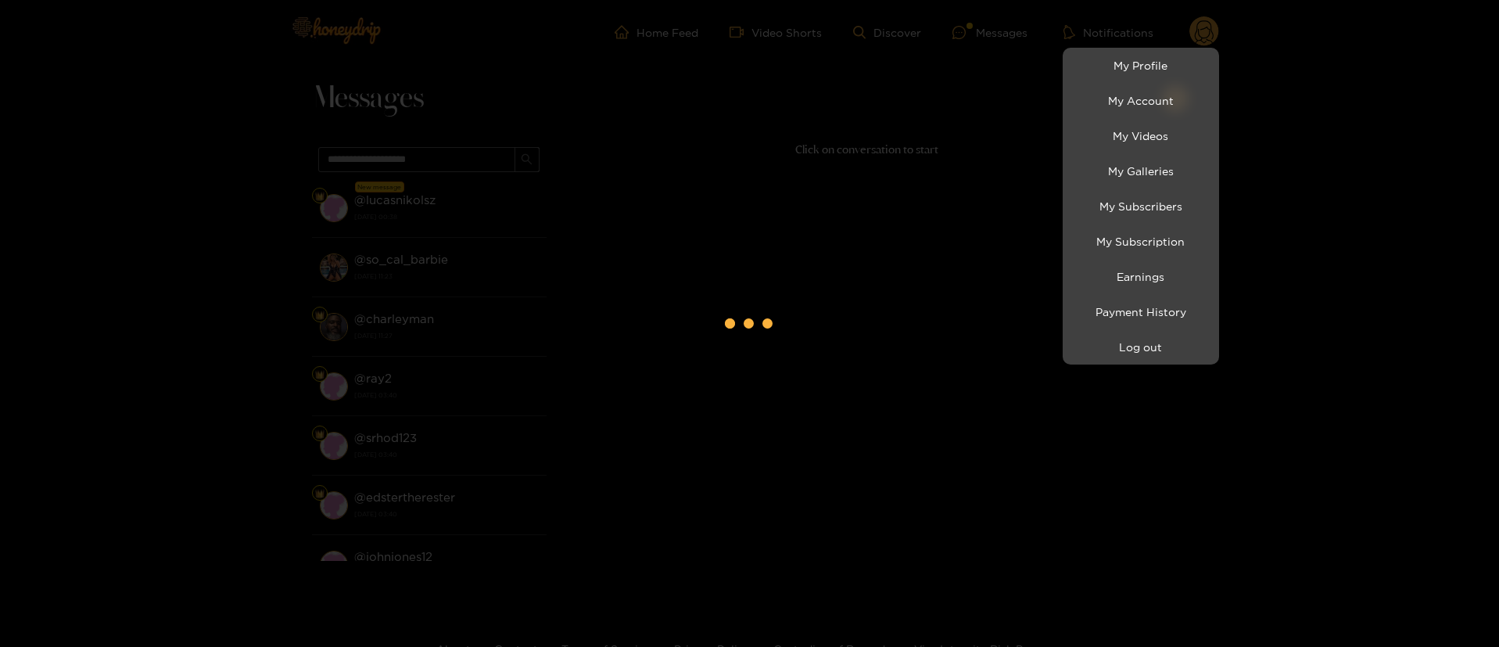
click at [935, 164] on div at bounding box center [749, 323] width 1499 height 647
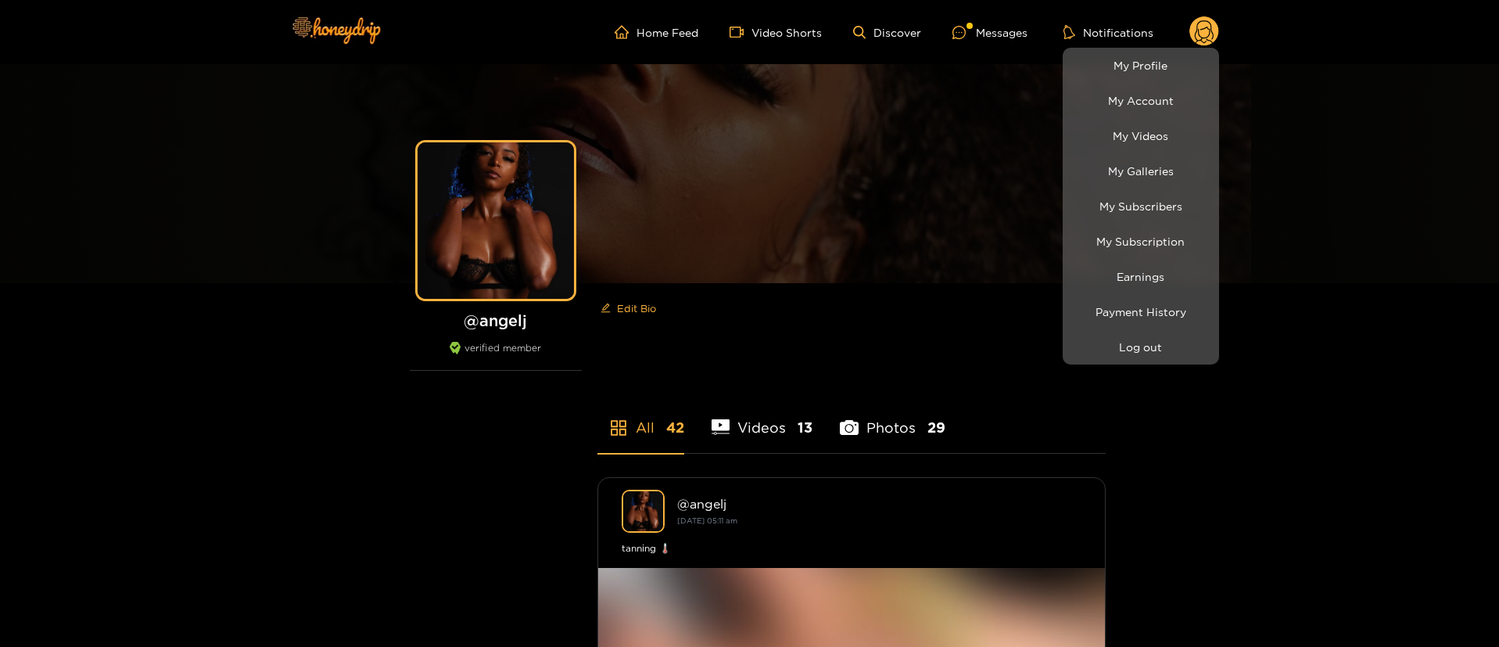
click at [1016, 32] on div at bounding box center [749, 323] width 1499 height 647
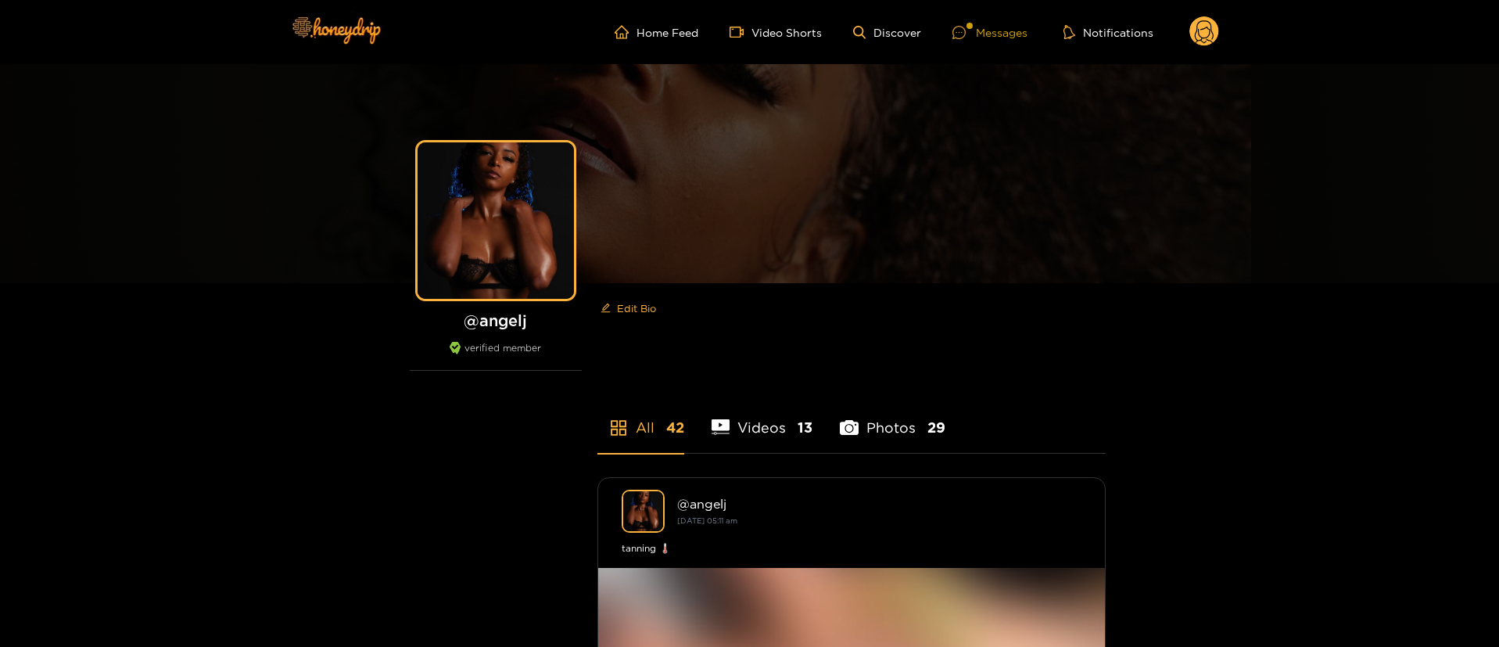
click at [1015, 30] on div "Messages" at bounding box center [990, 32] width 75 height 18
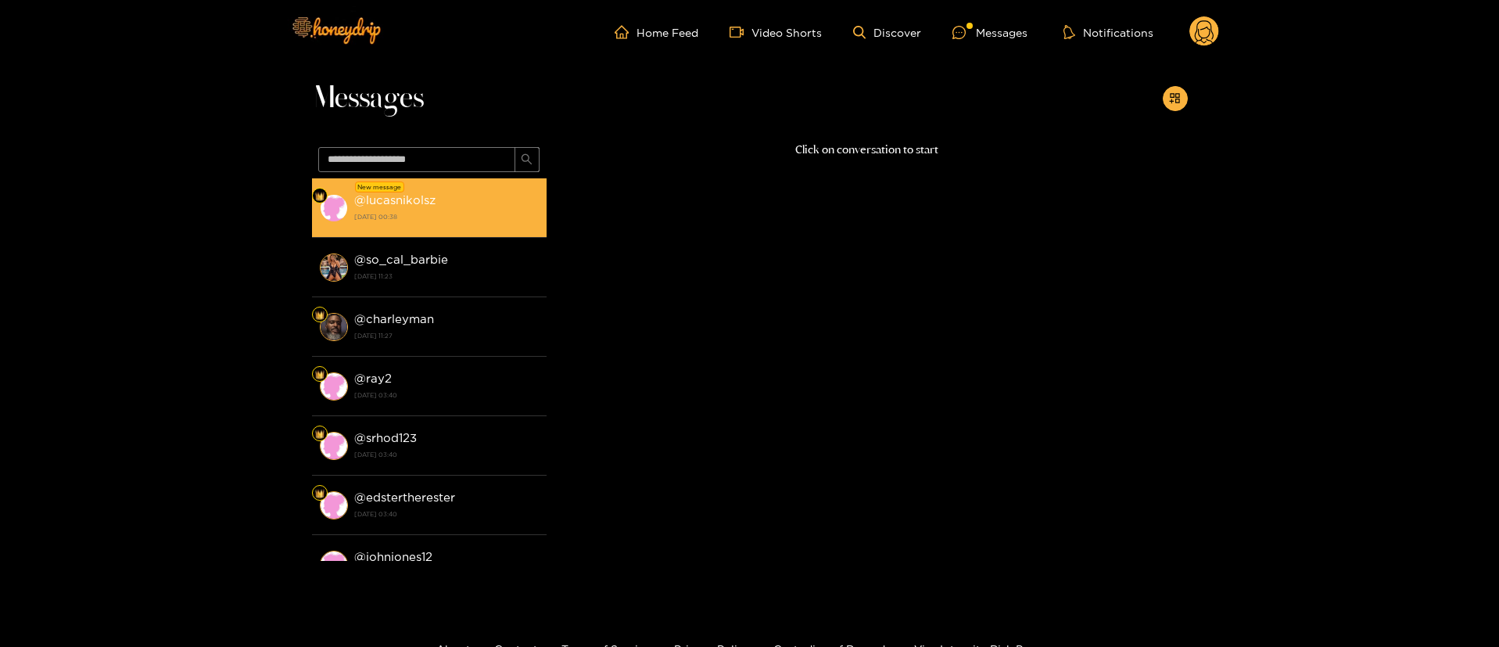
click at [466, 205] on div "@ lucasnikolsz [DATE] 00:38" at bounding box center [446, 207] width 185 height 35
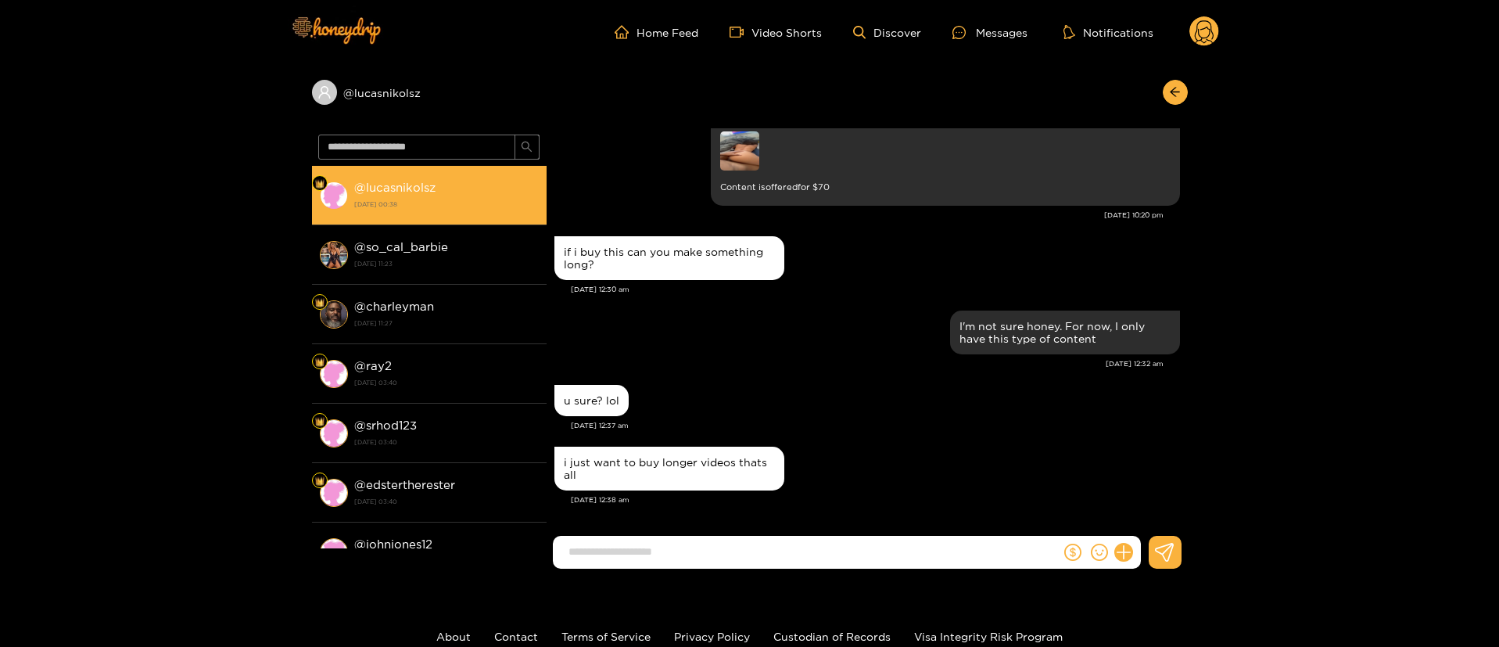
scroll to position [1623, 0]
click at [457, 199] on strong "[DATE] 00:38" at bounding box center [446, 204] width 185 height 14
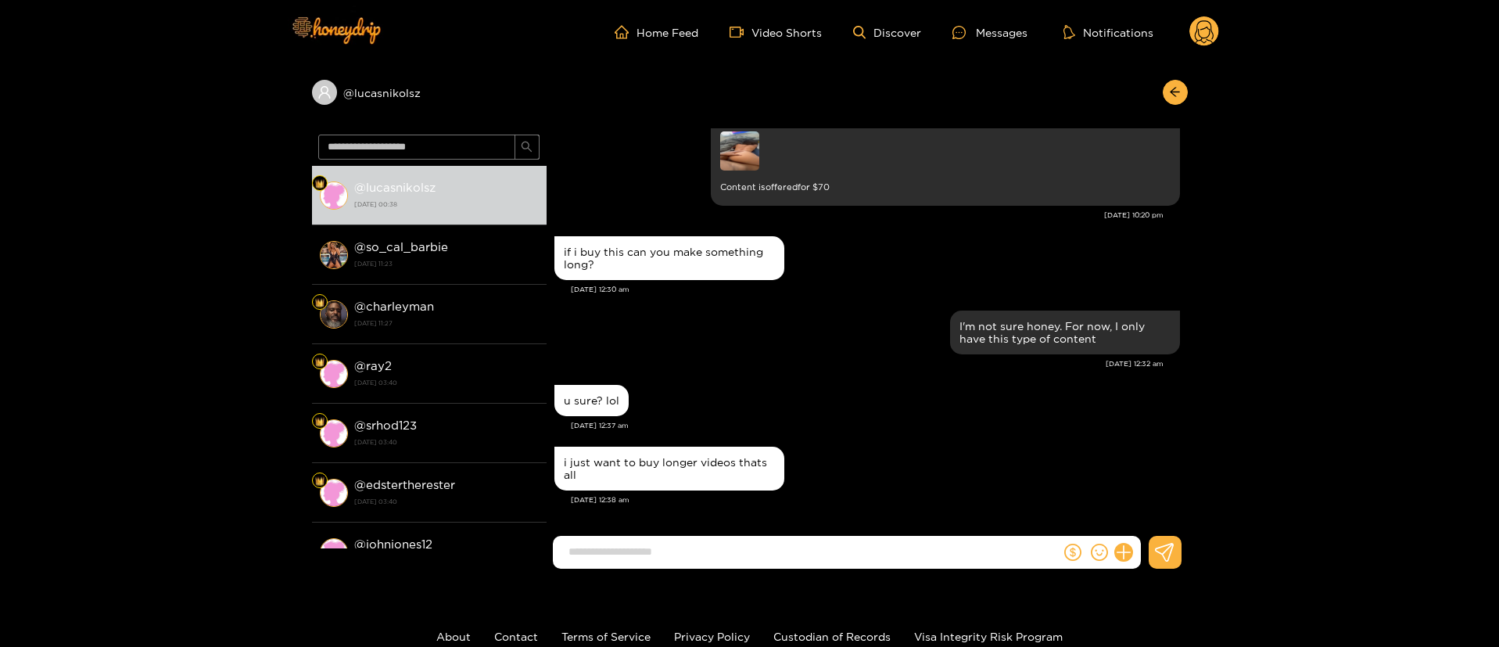
click at [857, 399] on div "u sure? lol" at bounding box center [868, 400] width 626 height 39
click at [851, 382] on div "u sure? lol" at bounding box center [868, 400] width 626 height 39
click at [805, 377] on div "I'm not sure honey. For now, I only have this type of content [DATE] 12:32 am" at bounding box center [868, 344] width 626 height 74
click at [798, 384] on div "u sure? lol" at bounding box center [868, 400] width 626 height 39
click at [721, 550] on input at bounding box center [811, 552] width 500 height 26
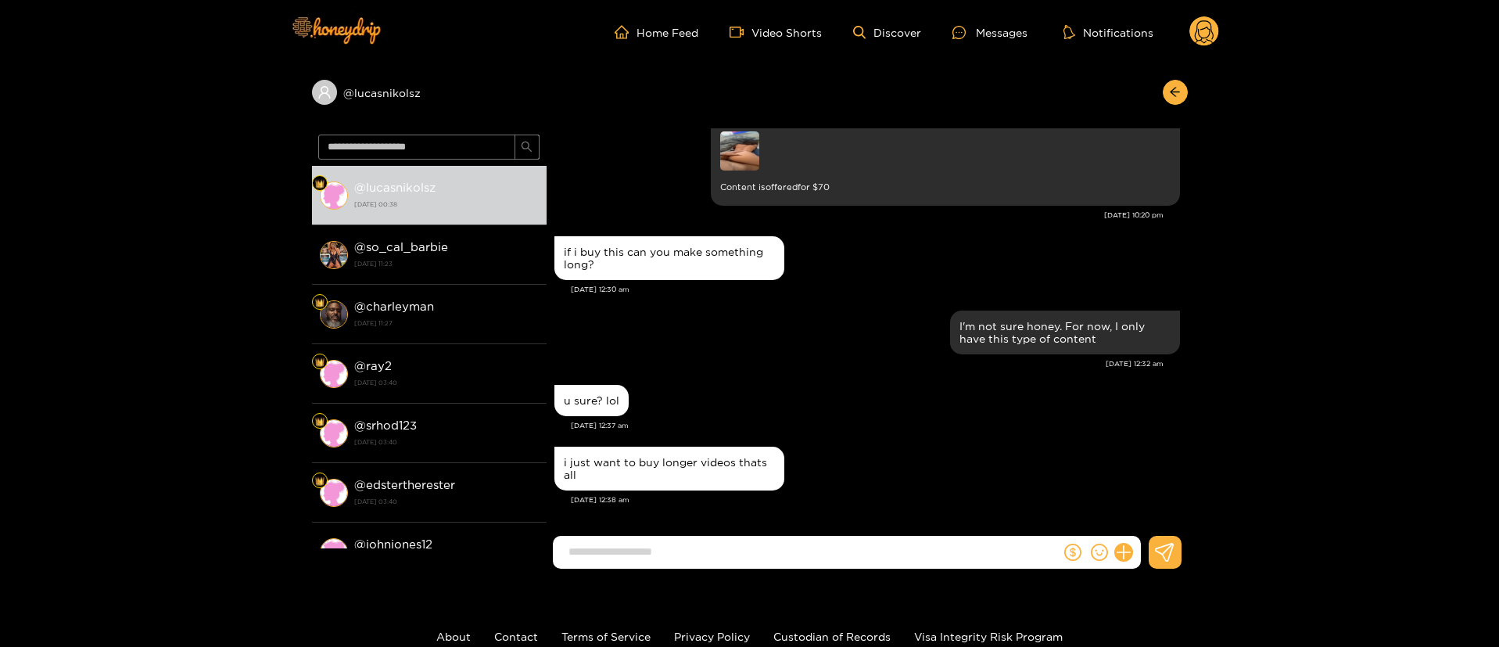
paste input "**********"
type input "**********"
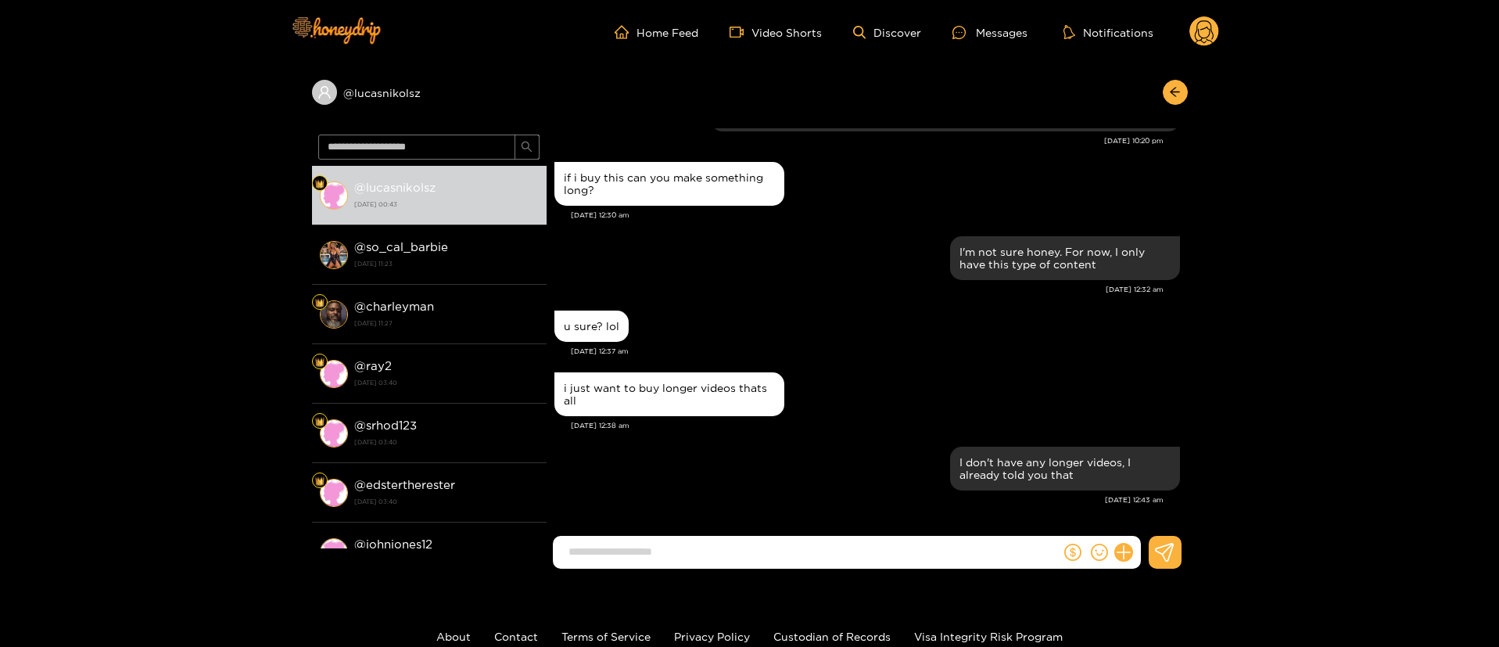
click at [820, 343] on div "u sure? lol" at bounding box center [868, 326] width 626 height 39
click at [850, 272] on div "I'm not sure honey. For now, I only have this type of content" at bounding box center [868, 258] width 626 height 52
click at [1172, 101] on button "button" at bounding box center [1175, 92] width 25 height 25
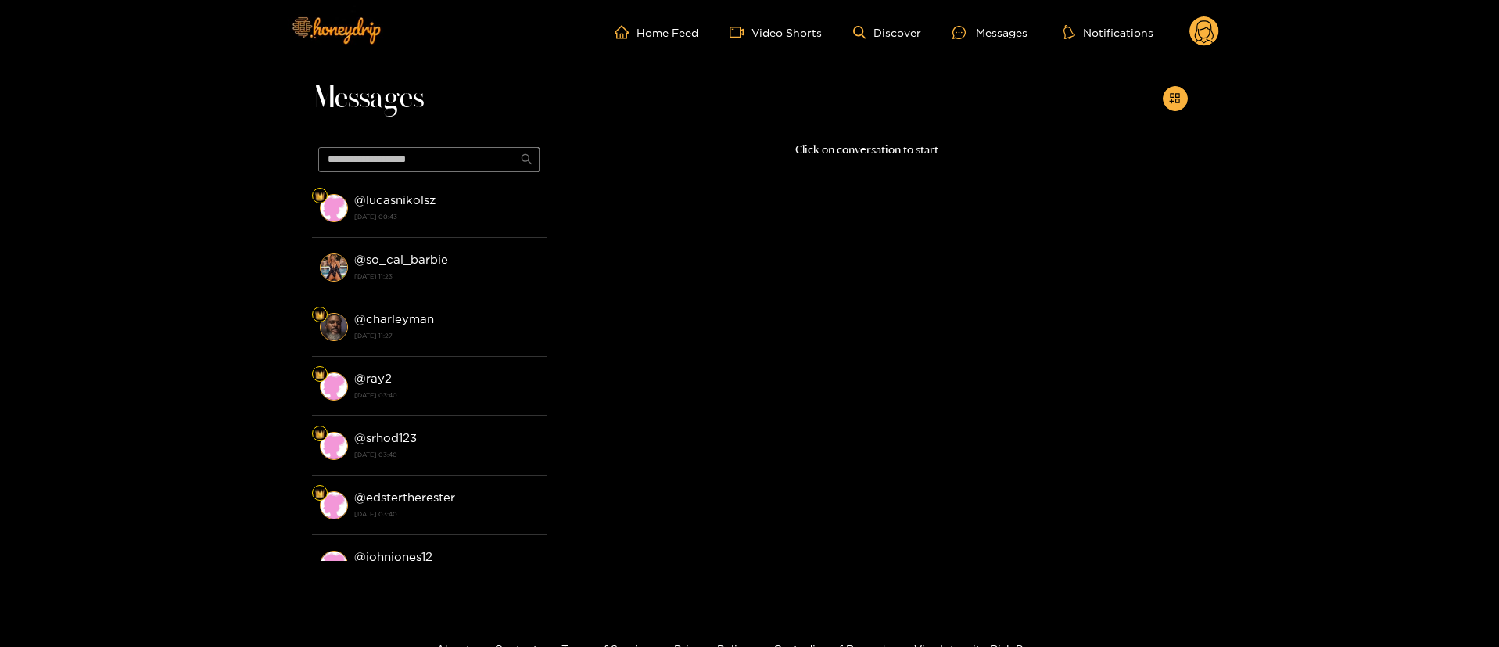
click at [1201, 38] on circle at bounding box center [1205, 31] width 30 height 30
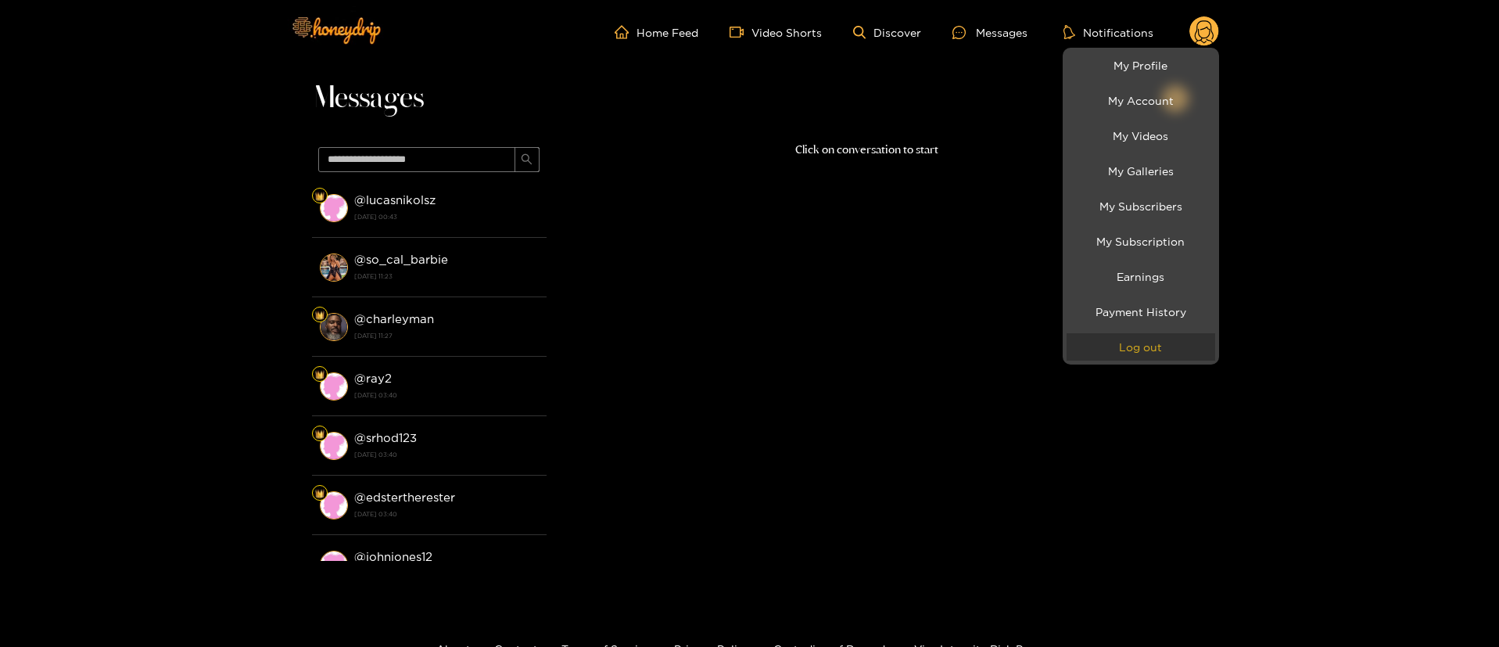
click at [1136, 351] on button "Log out" at bounding box center [1141, 346] width 149 height 27
